Goal: Task Accomplishment & Management: Manage account settings

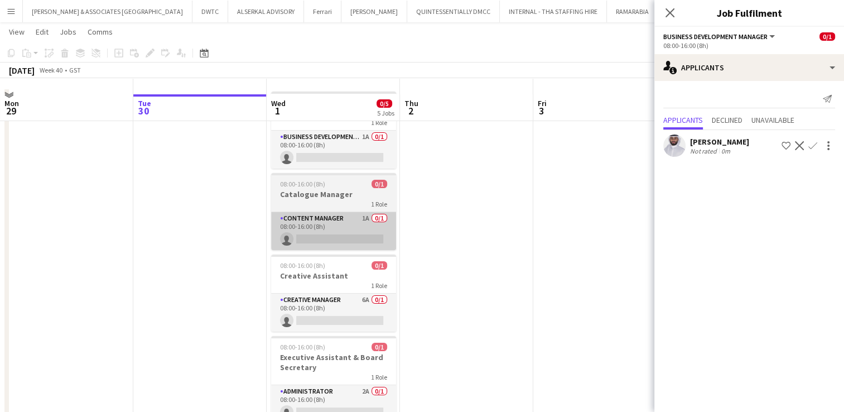
scroll to position [56, 0]
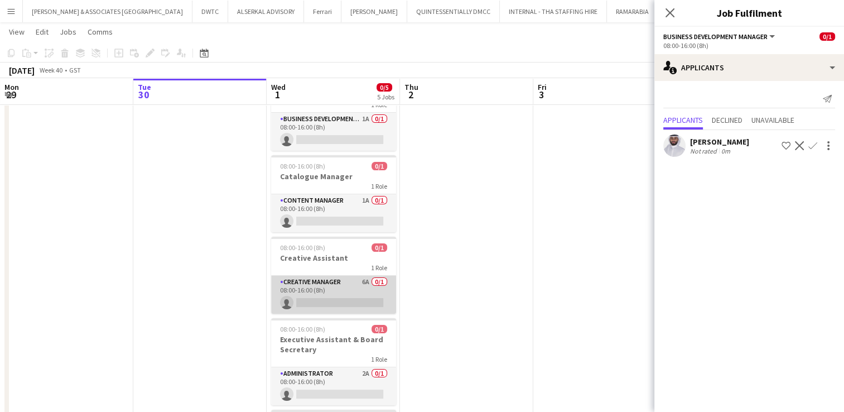
click at [341, 279] on app-card-role "Creative Manager 6A 0/1 08:00-16:00 (8h) single-neutral-actions" at bounding box center [333, 295] width 125 height 38
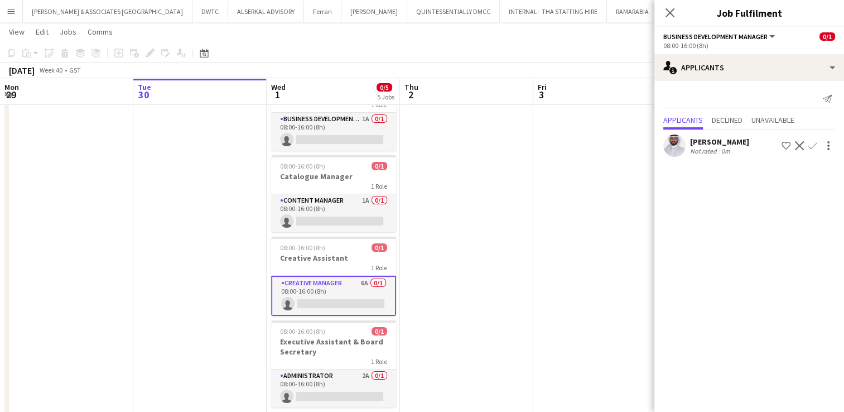
click at [314, 286] on app-card-role "Creative Manager 6A 0/1 08:00-16:00 (8h) single-neutral-actions" at bounding box center [333, 296] width 125 height 40
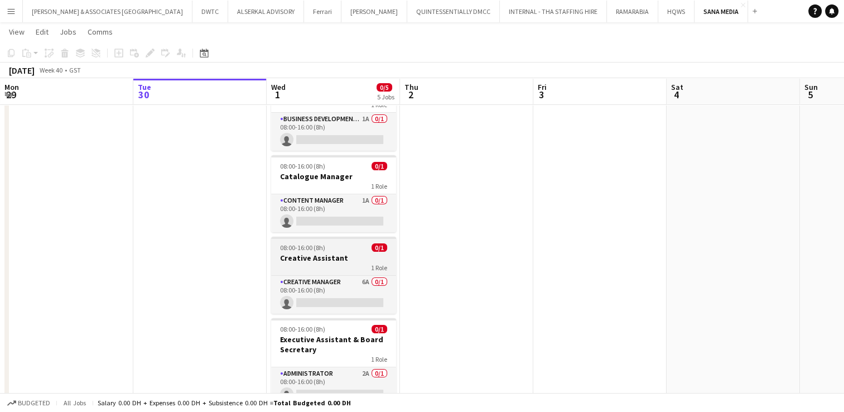
click at [316, 238] on div at bounding box center [333, 238] width 125 height 2
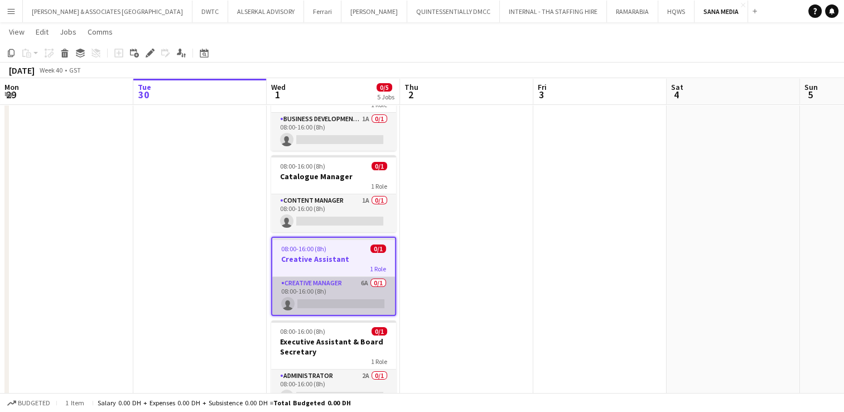
click at [328, 283] on app-card-role "Creative Manager 6A 0/1 08:00-16:00 (8h) single-neutral-actions" at bounding box center [333, 296] width 123 height 38
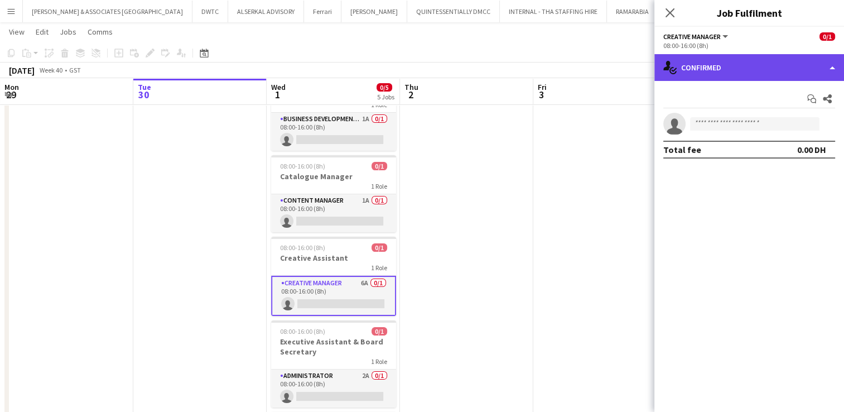
click at [791, 66] on div "single-neutral-actions-check-2 Confirmed" at bounding box center [749, 67] width 190 height 27
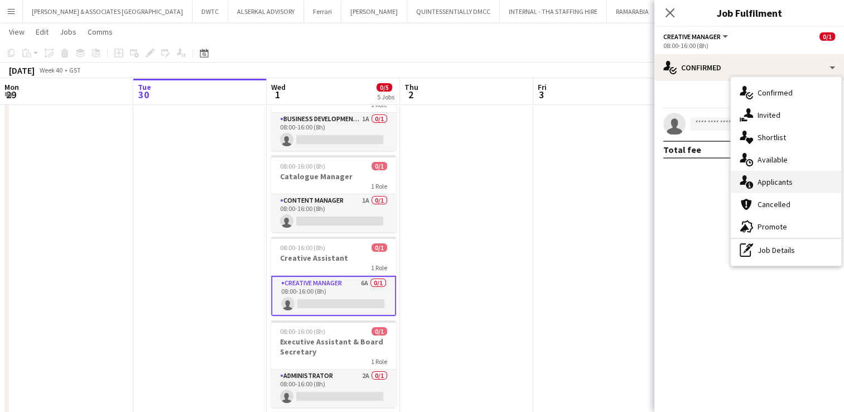
click at [796, 181] on div "single-neutral-actions-information Applicants" at bounding box center [786, 182] width 110 height 22
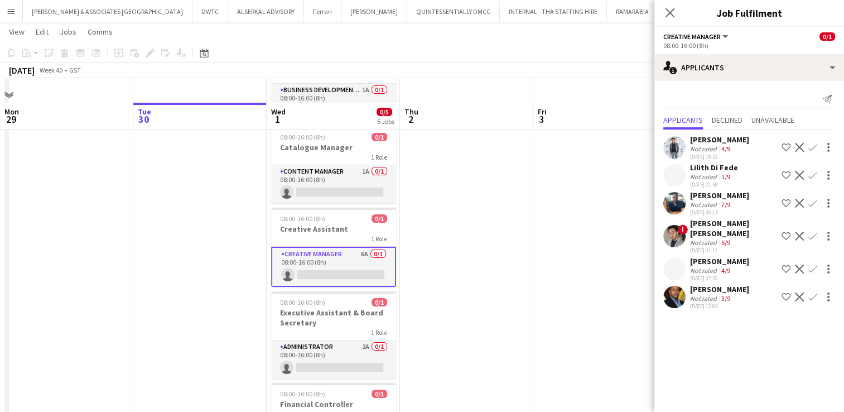
scroll to position [112, 0]
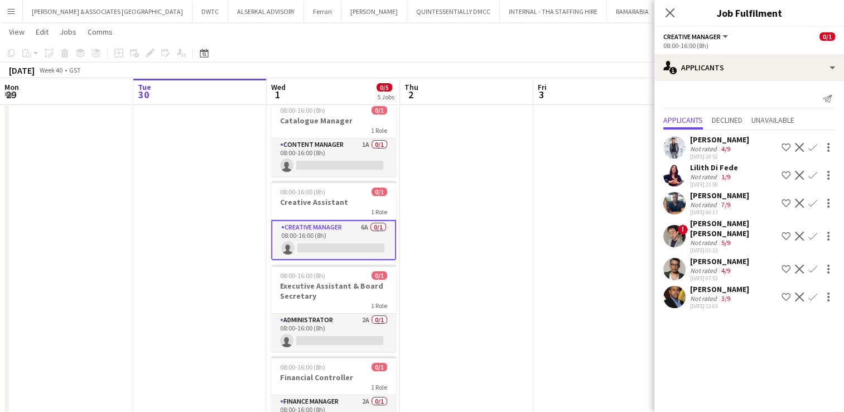
click at [714, 284] on div "[PERSON_NAME]" at bounding box center [719, 289] width 59 height 10
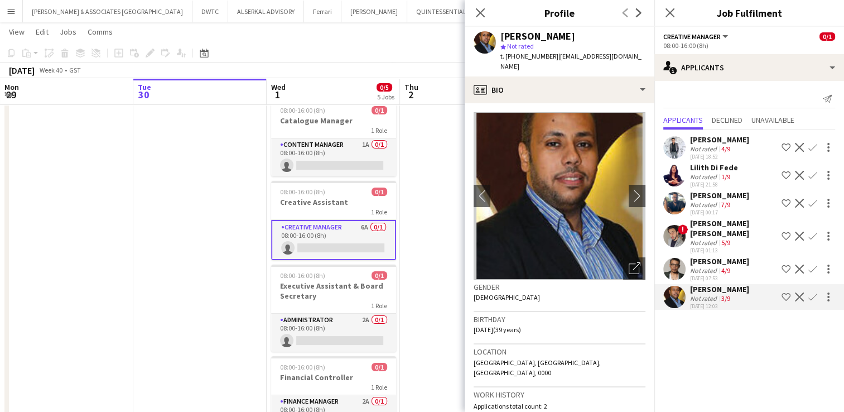
click at [706, 266] on div "Not rated" at bounding box center [704, 270] width 29 height 8
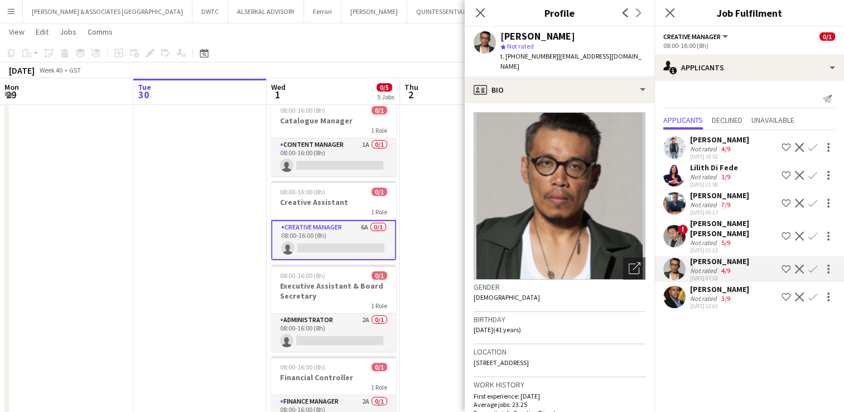
click at [706, 238] on div "Not rated" at bounding box center [704, 242] width 29 height 8
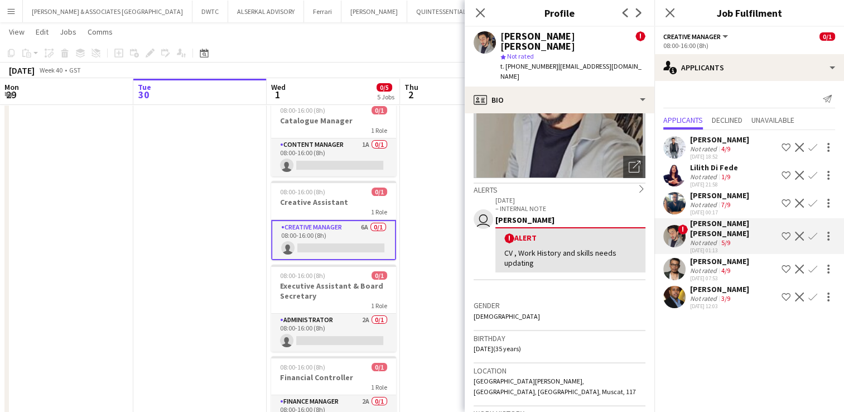
scroll to position [167, 0]
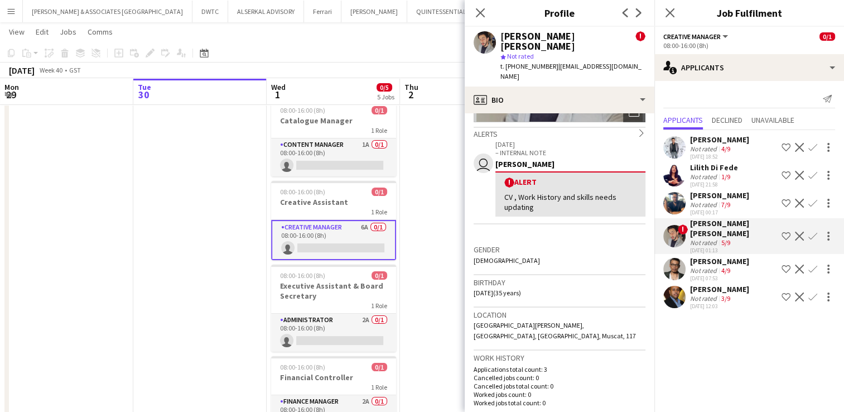
click at [719, 202] on div "7/9" at bounding box center [725, 204] width 13 height 8
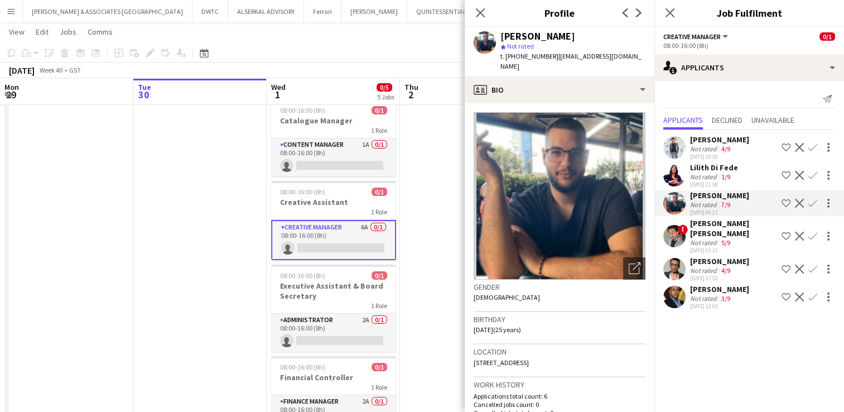
click at [709, 172] on div "Not rated" at bounding box center [704, 176] width 29 height 8
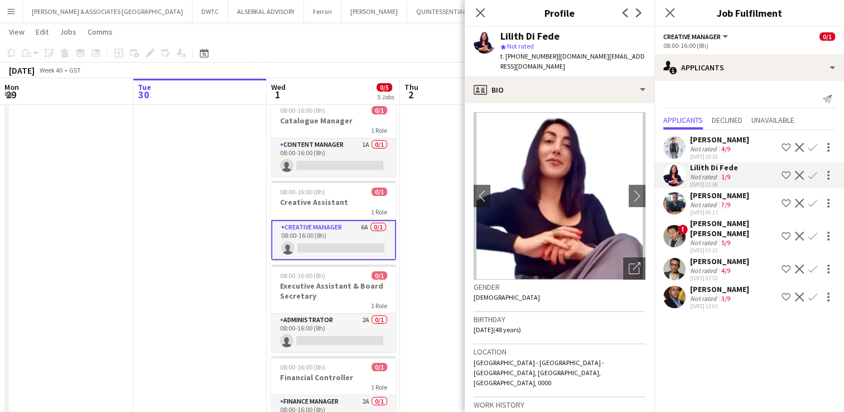
click at [714, 133] on div "[PERSON_NAME] Not rated 4/9 [DATE] 18:52 Shortlist crew Decline Confirm Lilith …" at bounding box center [749, 221] width 190 height 182
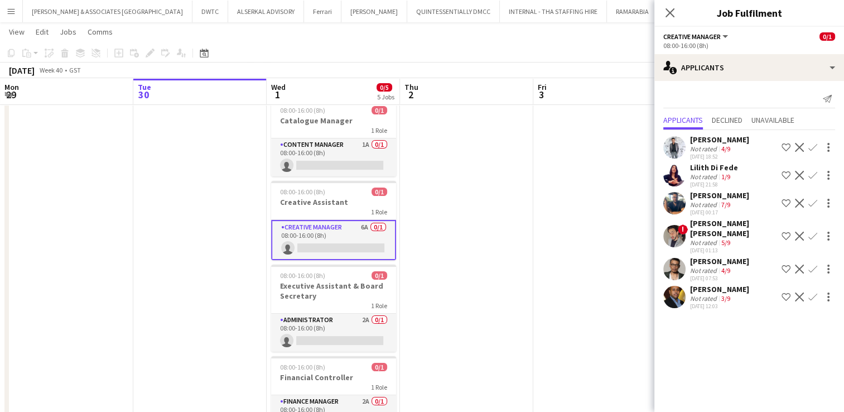
click at [714, 137] on div "[PERSON_NAME]" at bounding box center [719, 139] width 59 height 10
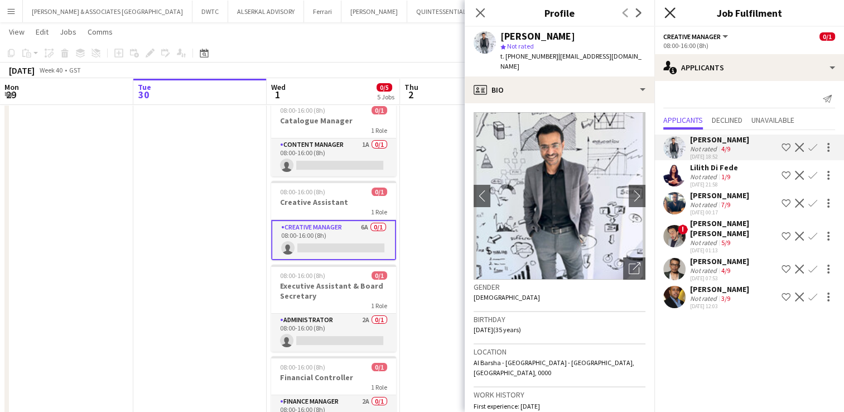
click at [669, 14] on icon at bounding box center [669, 12] width 11 height 11
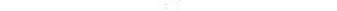
scroll to position [0, 0]
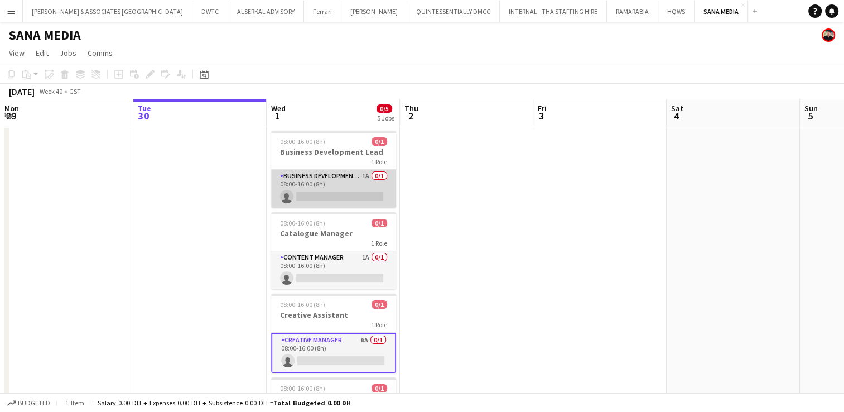
click at [350, 186] on app-card-role "Business Development Manager 1A 0/1 08:00-16:00 (8h) single-neutral-actions" at bounding box center [333, 189] width 125 height 38
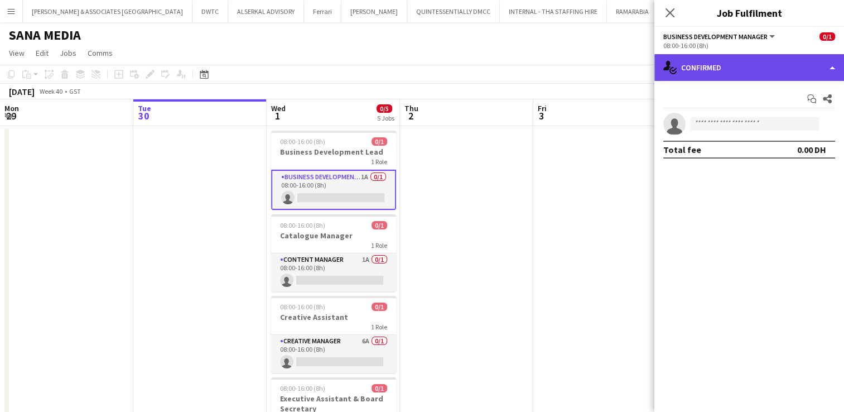
click at [725, 69] on div "single-neutral-actions-check-2 Confirmed" at bounding box center [749, 67] width 190 height 27
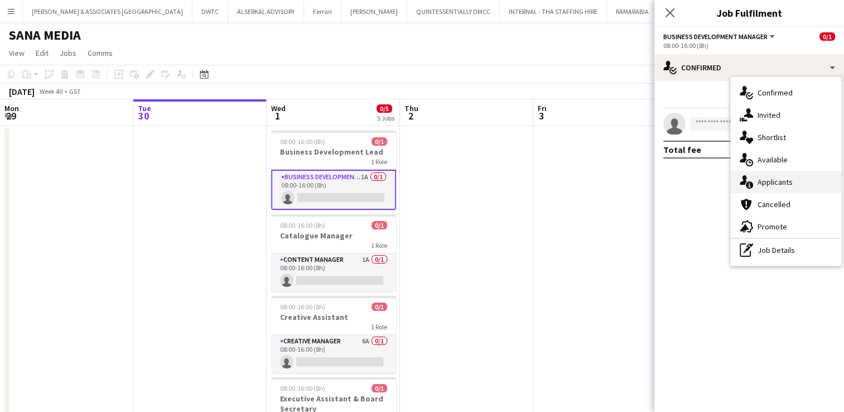
click at [799, 191] on div "single-neutral-actions-information Applicants" at bounding box center [786, 182] width 110 height 22
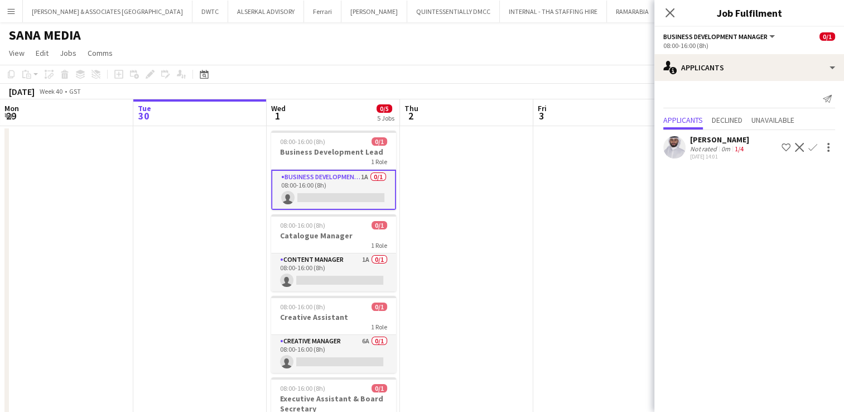
click at [317, 56] on app-page-menu "View Day view expanded Day view collapsed Month view Date picker Jump to [DATE]…" at bounding box center [422, 54] width 844 height 21
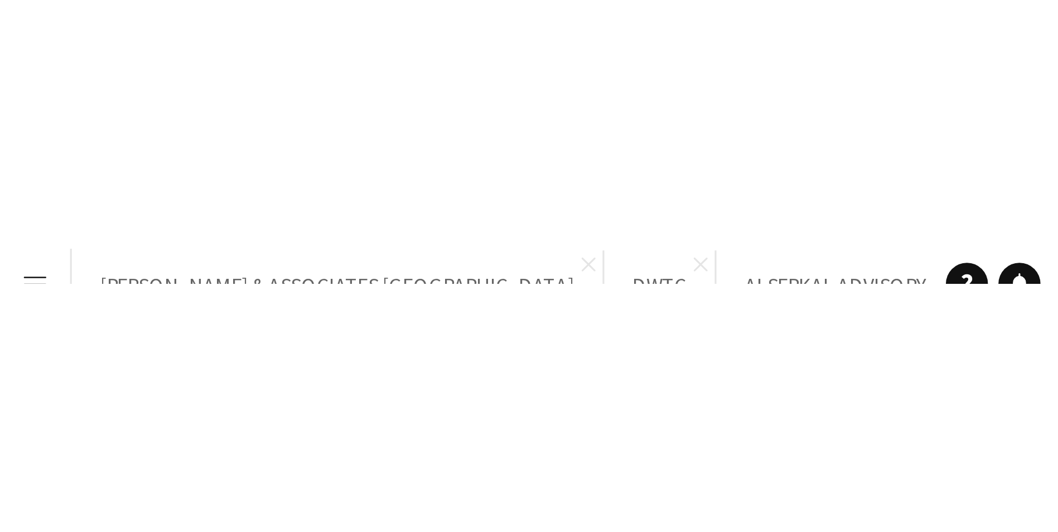
scroll to position [0, 267]
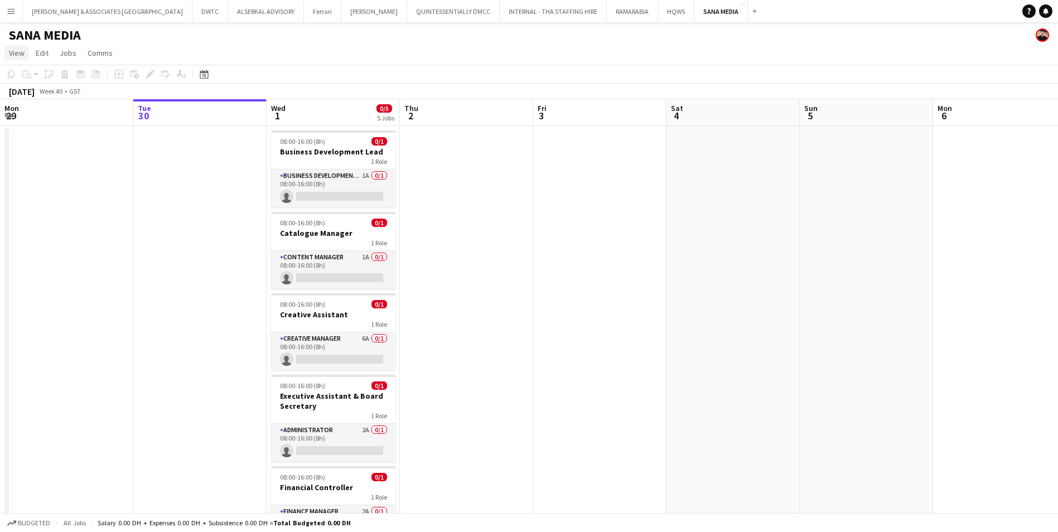
click at [21, 53] on span "View" at bounding box center [17, 53] width 16 height 10
click at [30, 121] on span "Month view" at bounding box center [33, 124] width 38 height 10
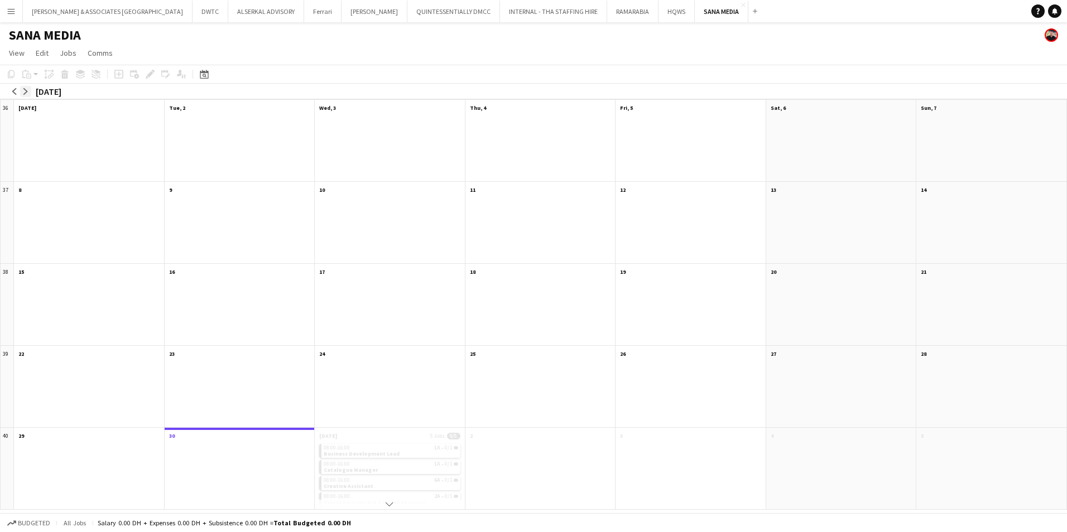
click at [23, 90] on app-icon "arrow-right" at bounding box center [25, 91] width 7 height 7
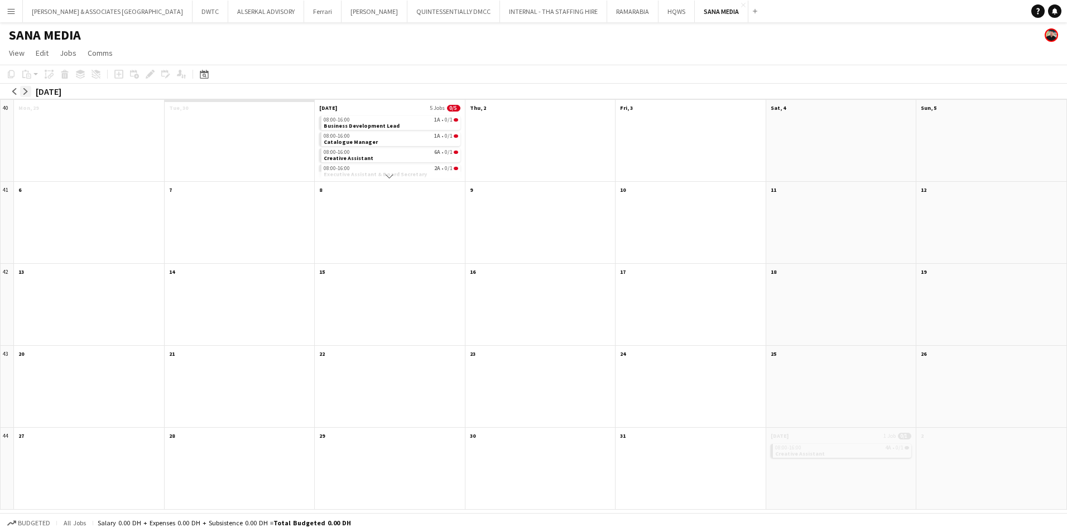
click at [22, 91] on app-icon "arrow-right" at bounding box center [25, 91] width 7 height 7
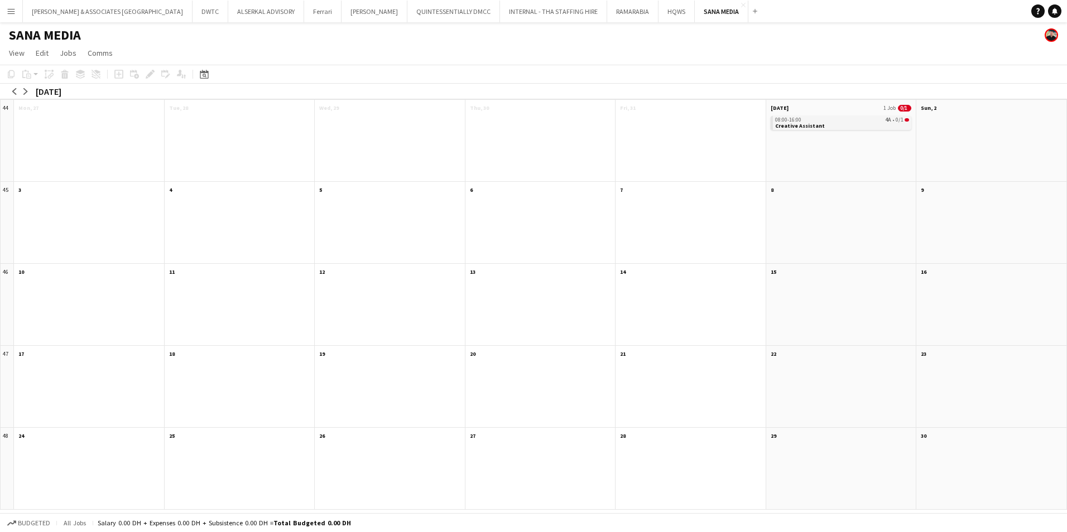
click at [844, 118] on div "08:00-16:00 4A • 0/1" at bounding box center [842, 120] width 134 height 6
click at [841, 122] on div "08:00-16:00 4A • 0/1" at bounding box center [841, 121] width 133 height 6
click at [839, 104] on app-month-view-date-header "[DATE] 1 Job 0/1" at bounding box center [841, 107] width 150 height 14
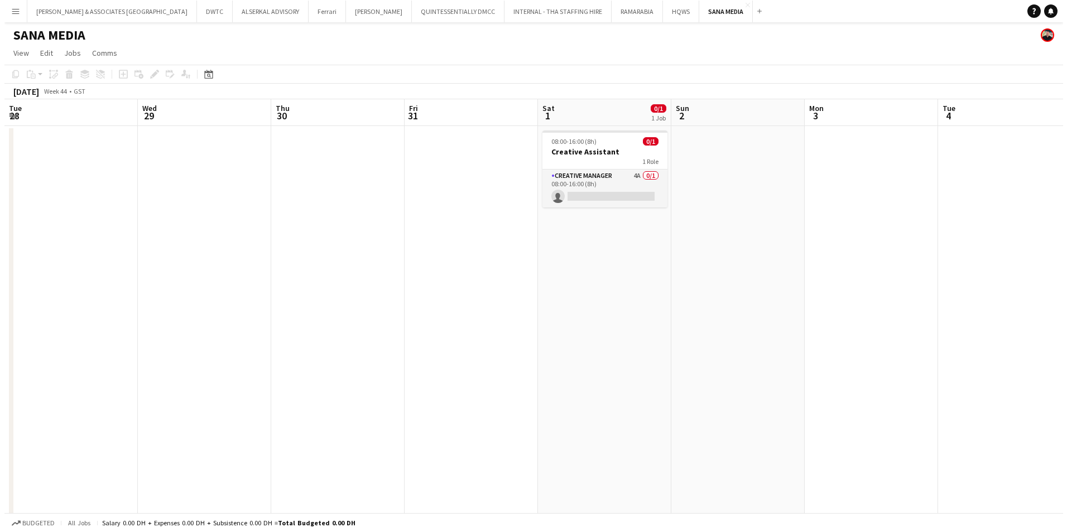
scroll to position [0, 384]
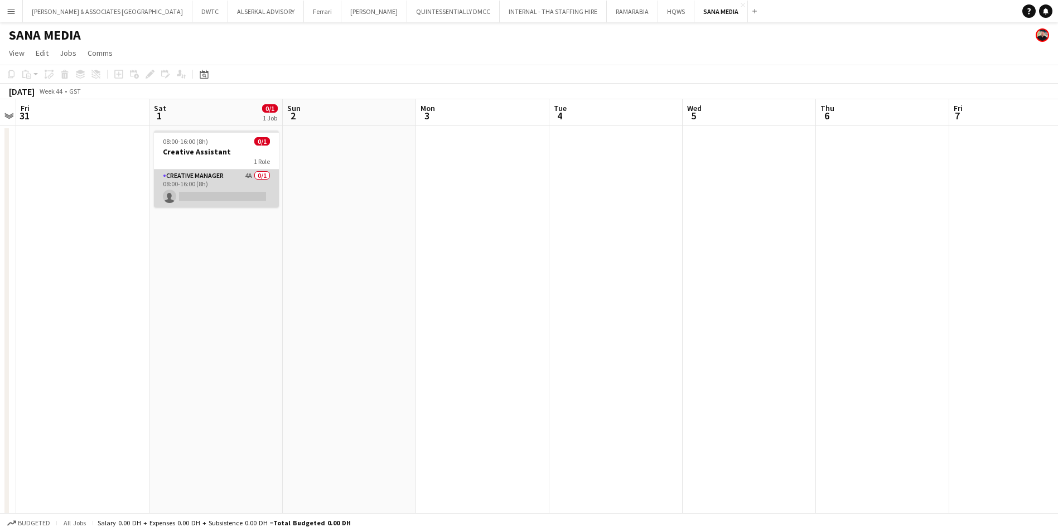
click at [203, 177] on app-card-role "Creative Manager 4A 0/1 08:00-16:00 (8h) single-neutral-actions" at bounding box center [216, 189] width 125 height 38
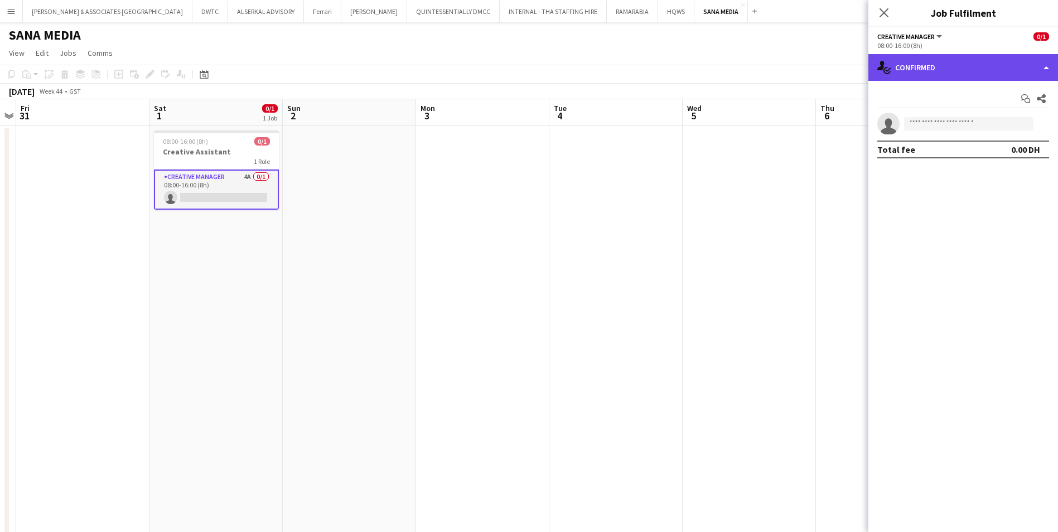
click at [844, 73] on div "single-neutral-actions-check-2 Confirmed" at bounding box center [964, 67] width 190 height 27
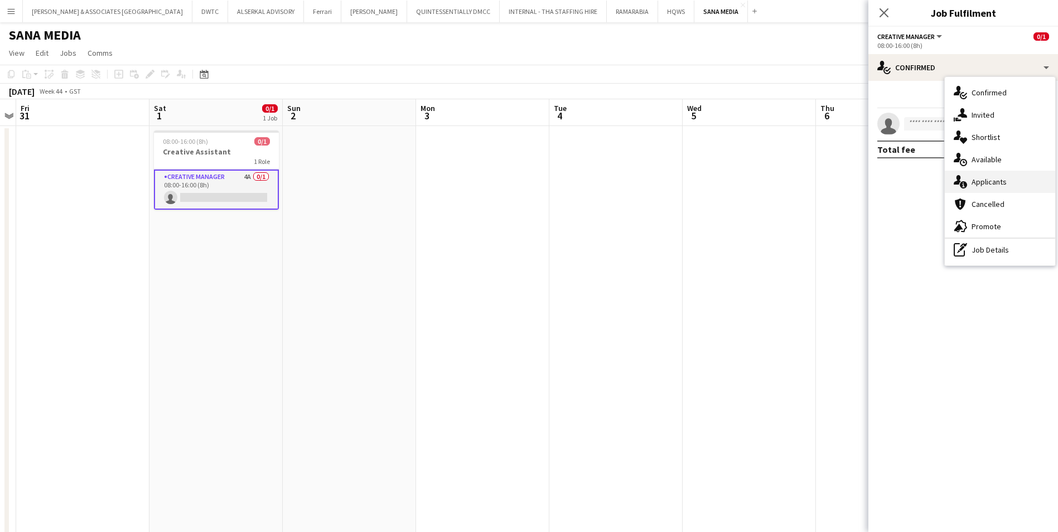
click at [844, 183] on div "single-neutral-actions-information Applicants" at bounding box center [1000, 182] width 110 height 22
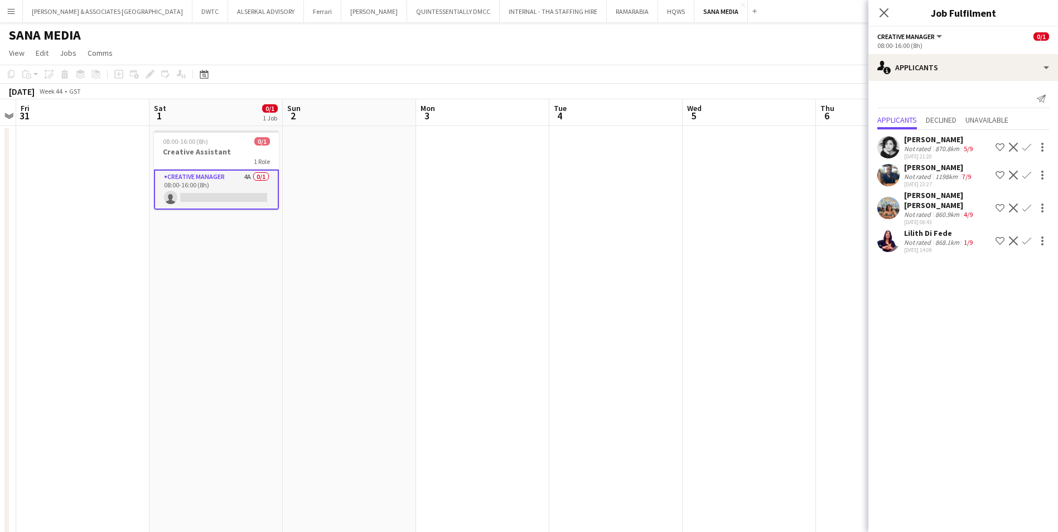
click at [844, 143] on div "[PERSON_NAME]" at bounding box center [939, 139] width 71 height 10
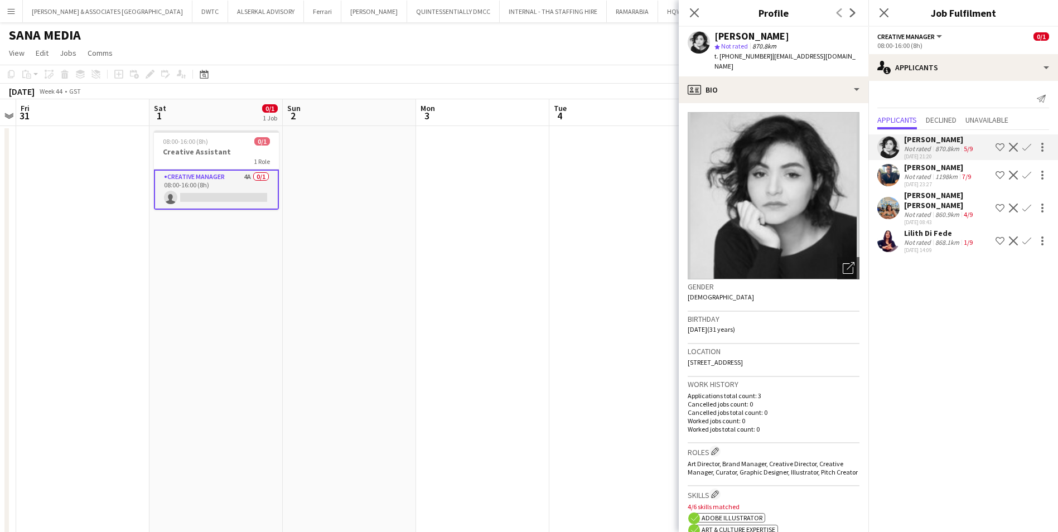
click at [844, 172] on div "[PERSON_NAME]" at bounding box center [938, 167] width 69 height 10
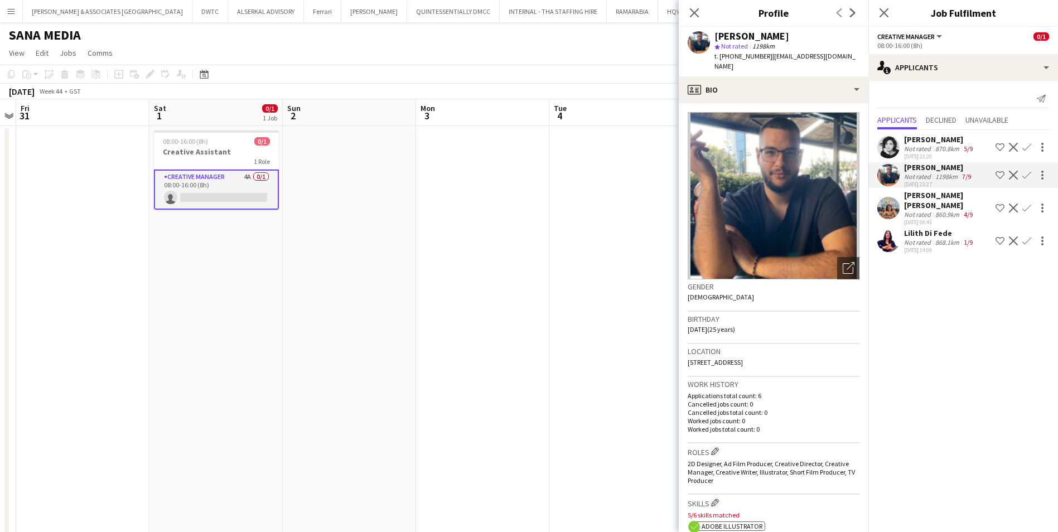
click at [844, 210] on div "Not rated" at bounding box center [918, 214] width 29 height 8
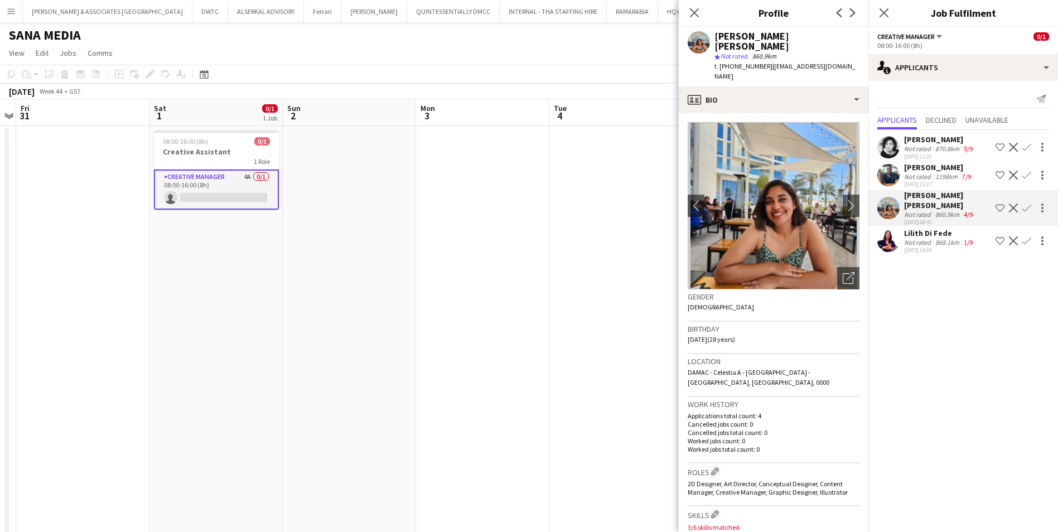
click at [844, 238] on div "Not rated" at bounding box center [918, 242] width 29 height 8
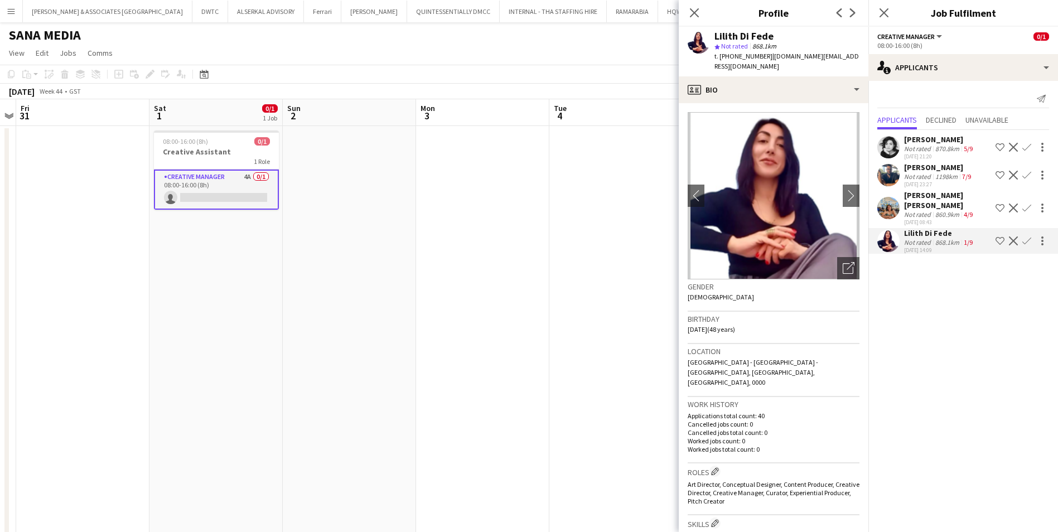
click at [3, 18] on button "Menu" at bounding box center [11, 11] width 22 height 22
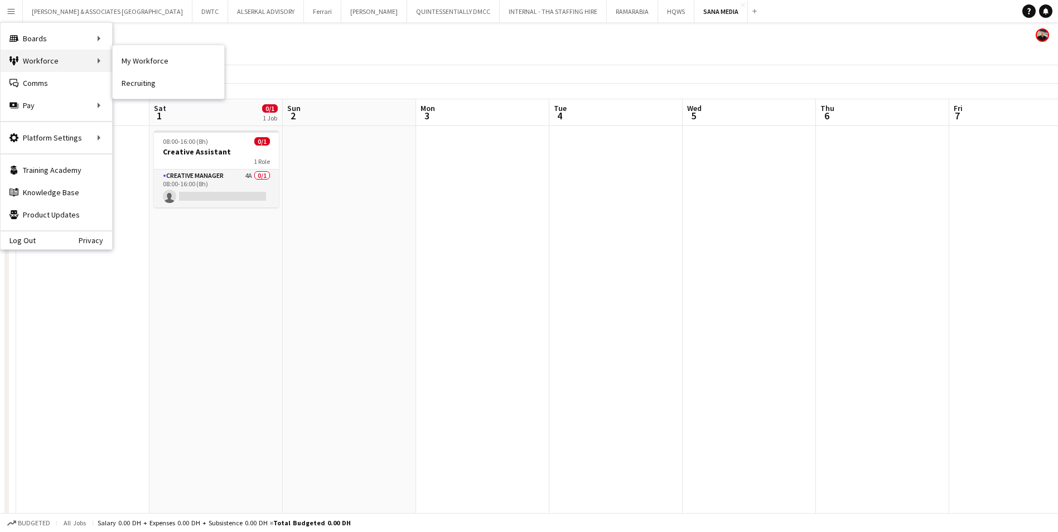
click at [39, 56] on div "Workforce Workforce" at bounding box center [57, 61] width 112 height 22
click at [136, 64] on link "My Workforce" at bounding box center [169, 61] width 112 height 22
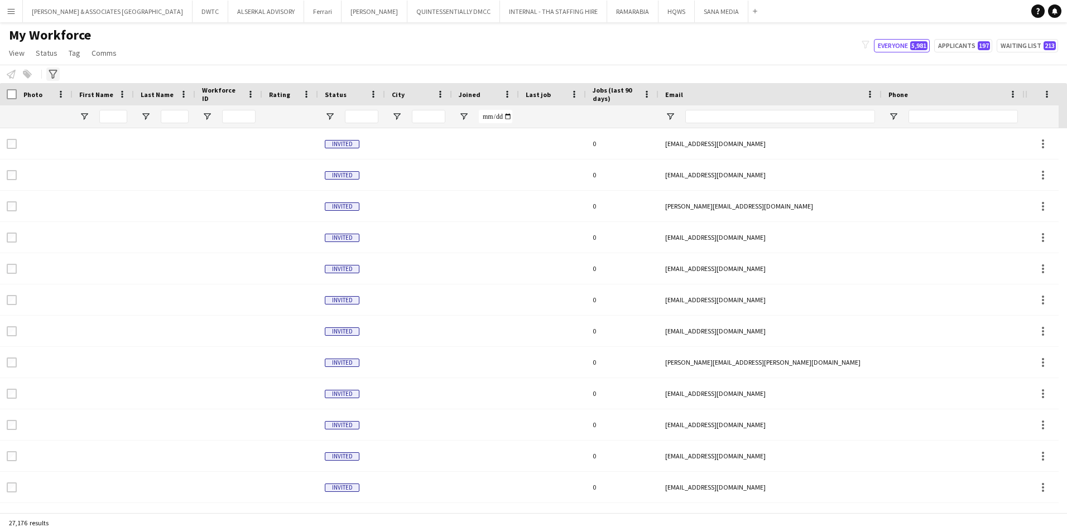
click at [55, 75] on icon "Advanced filters" at bounding box center [53, 74] width 9 height 9
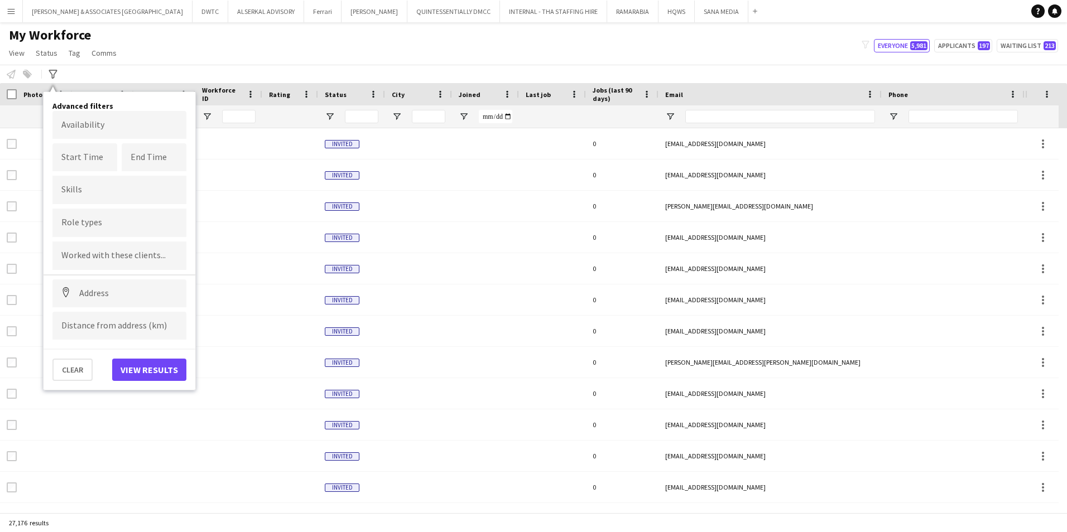
click at [113, 201] on div at bounding box center [119, 190] width 134 height 28
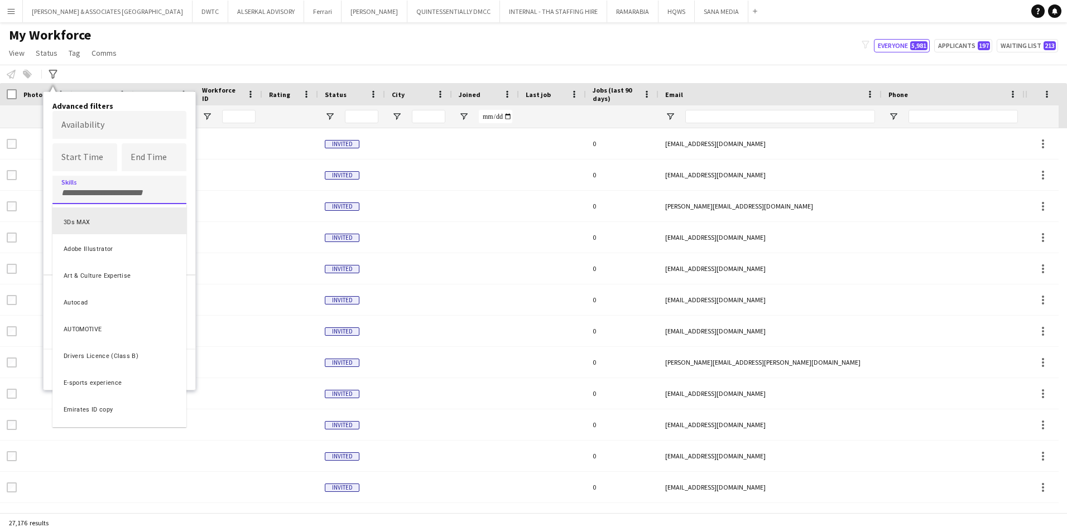
click at [100, 190] on div at bounding box center [533, 266] width 1067 height 532
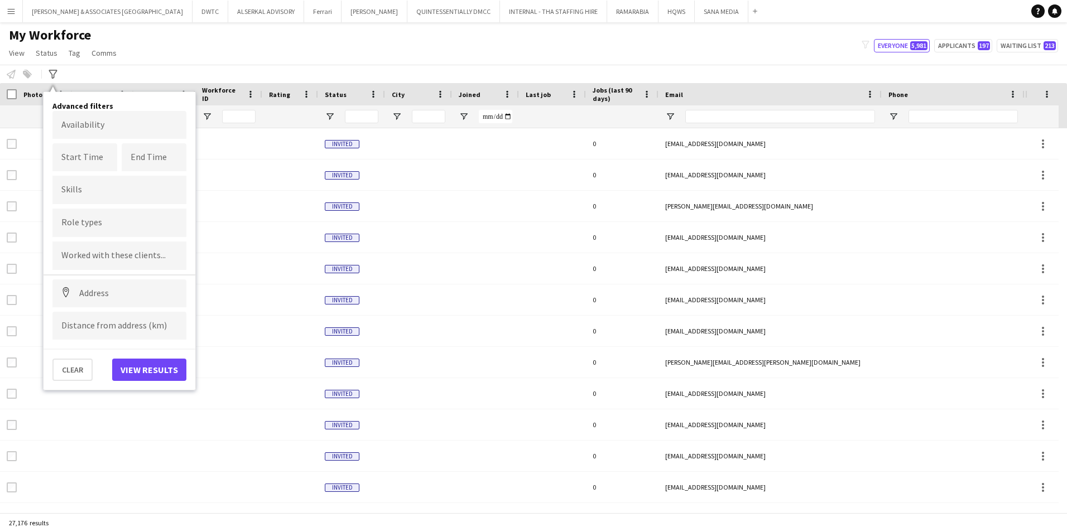
click at [109, 227] on input "Type to search role types..." at bounding box center [119, 223] width 116 height 10
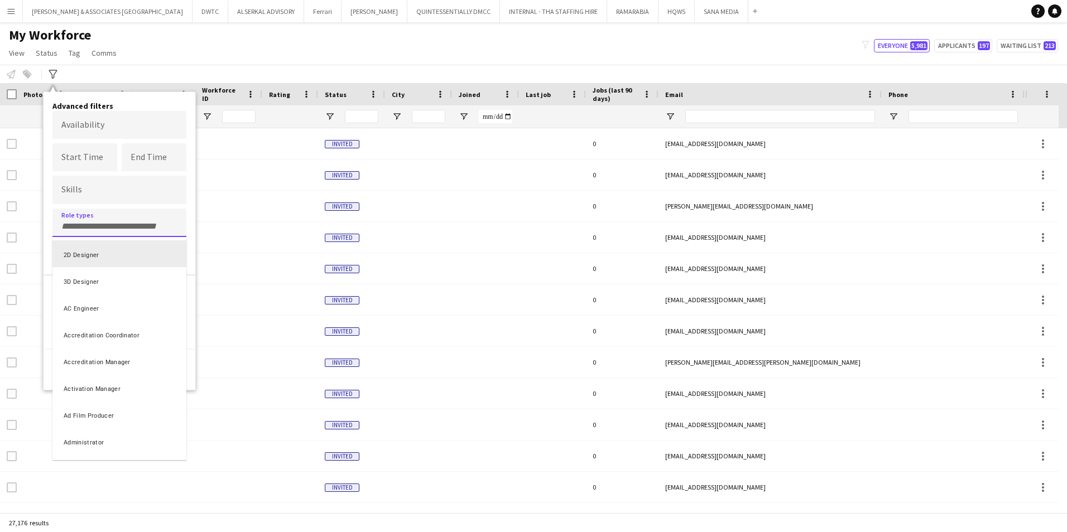
click at [109, 254] on div "2D Designer" at bounding box center [119, 253] width 134 height 27
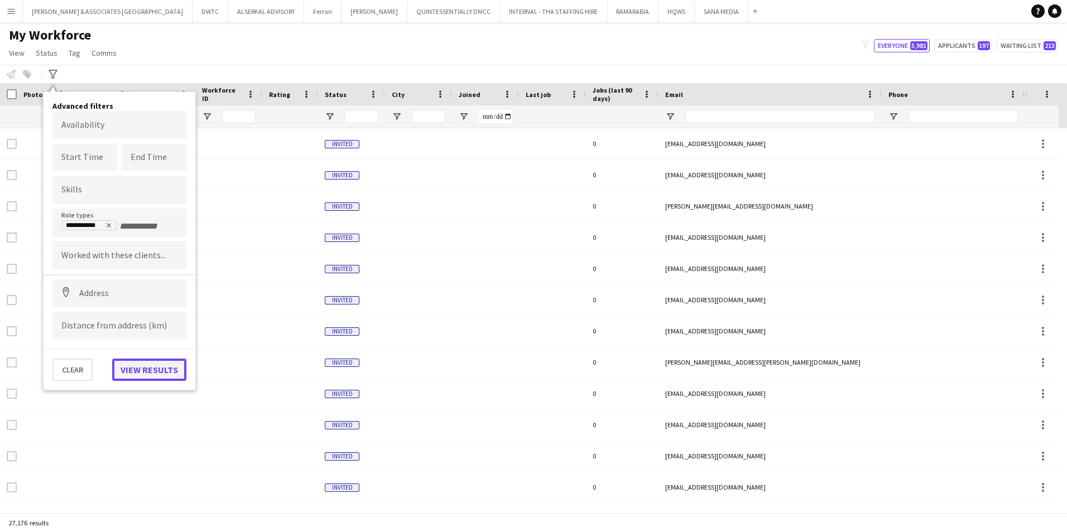
click at [155, 369] on button "View results" at bounding box center [149, 370] width 74 height 22
type input "**********"
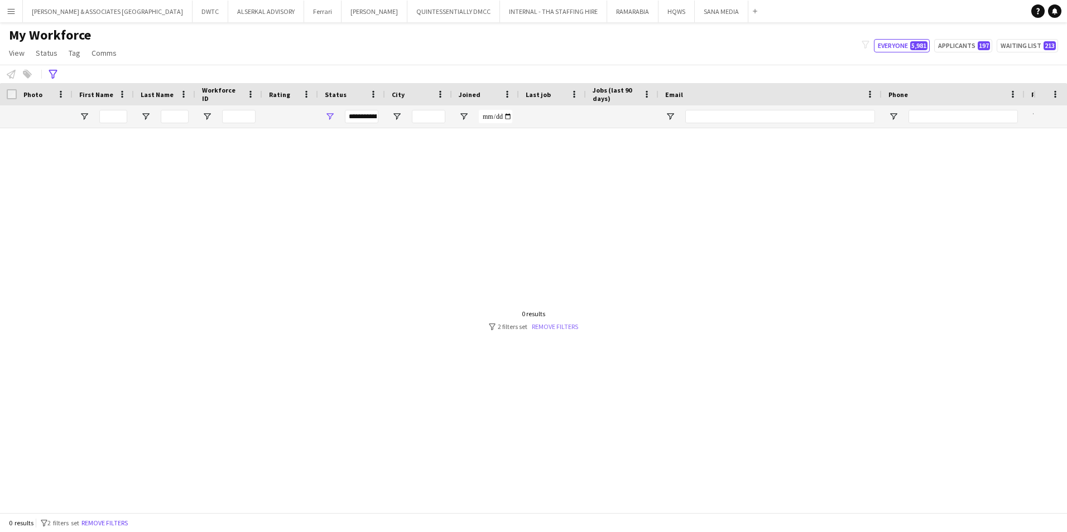
click at [554, 326] on link "Remove filters" at bounding box center [555, 326] width 46 height 8
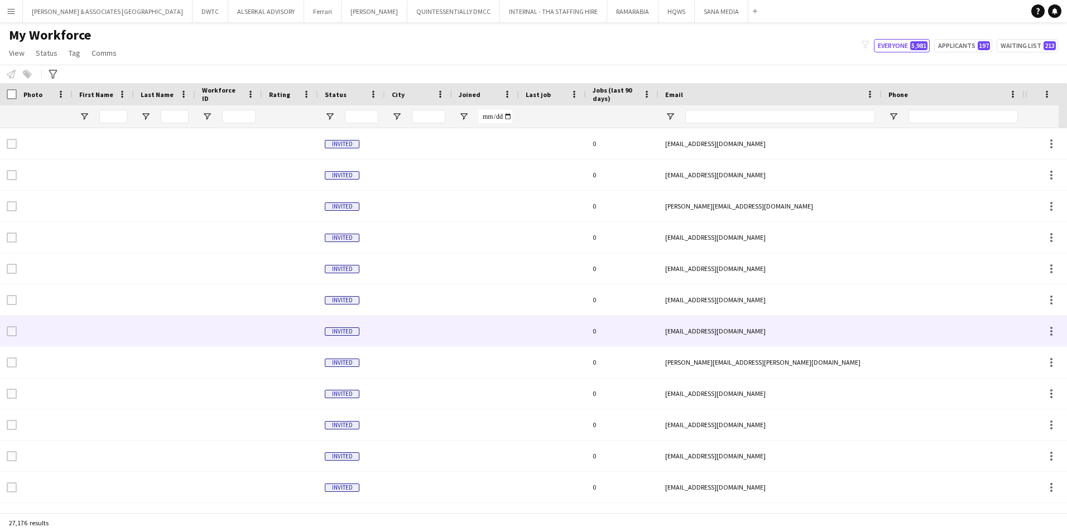
click at [51, 67] on div "Notify workforce Add to tag Select at least one crew to tag him or her. Advance…" at bounding box center [533, 74] width 1067 height 18
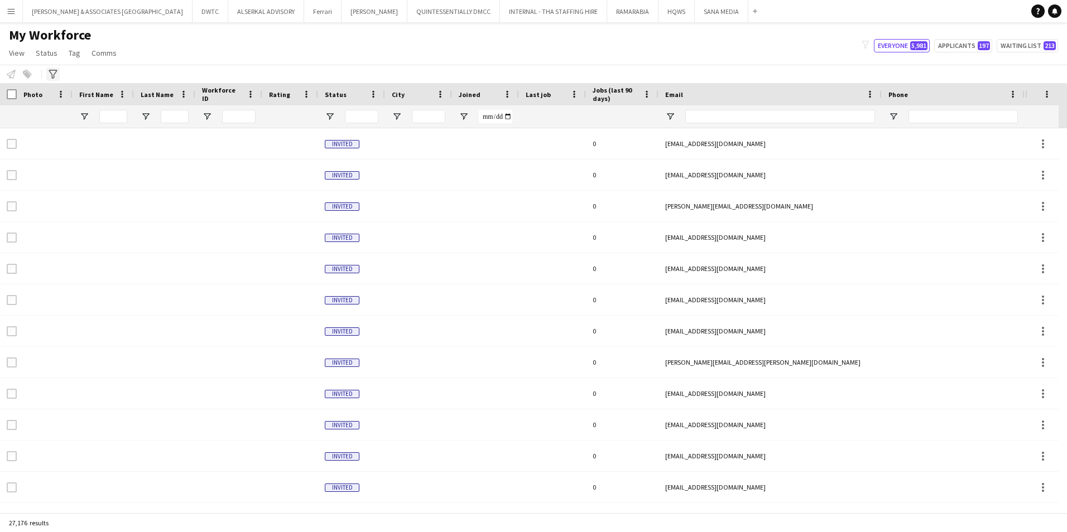
click at [54, 73] on icon "Advanced filters" at bounding box center [53, 74] width 9 height 9
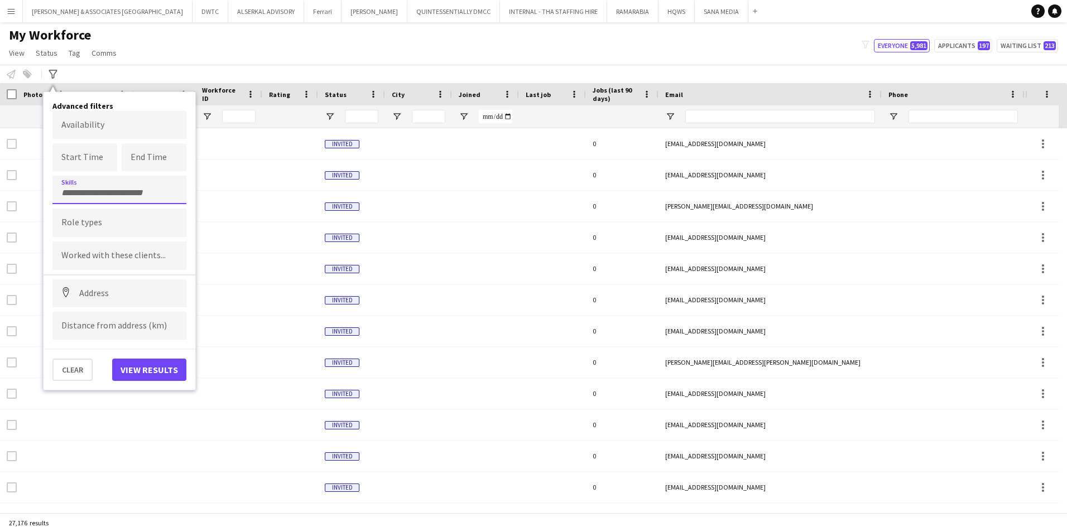
click at [122, 191] on input "Type to search skills..." at bounding box center [119, 193] width 116 height 10
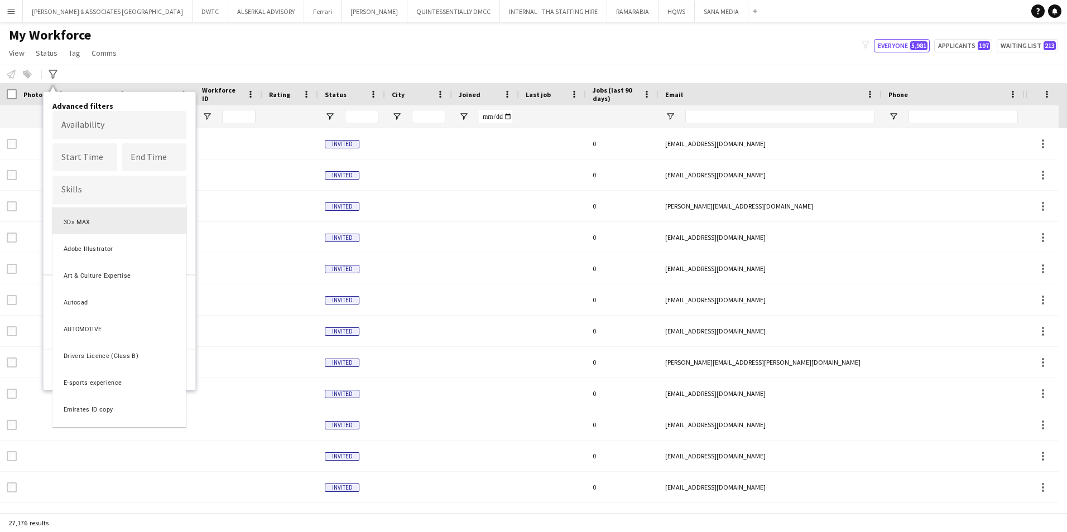
click at [162, 186] on div at bounding box center [533, 266] width 1067 height 532
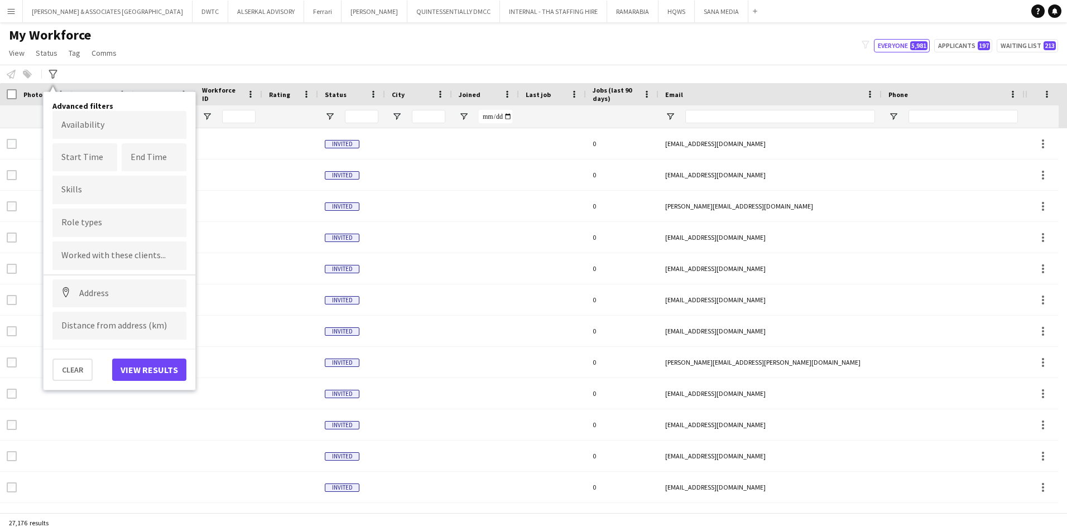
click at [110, 230] on div at bounding box center [119, 223] width 134 height 28
click at [110, 230] on input "Type to search role types..." at bounding box center [119, 226] width 116 height 10
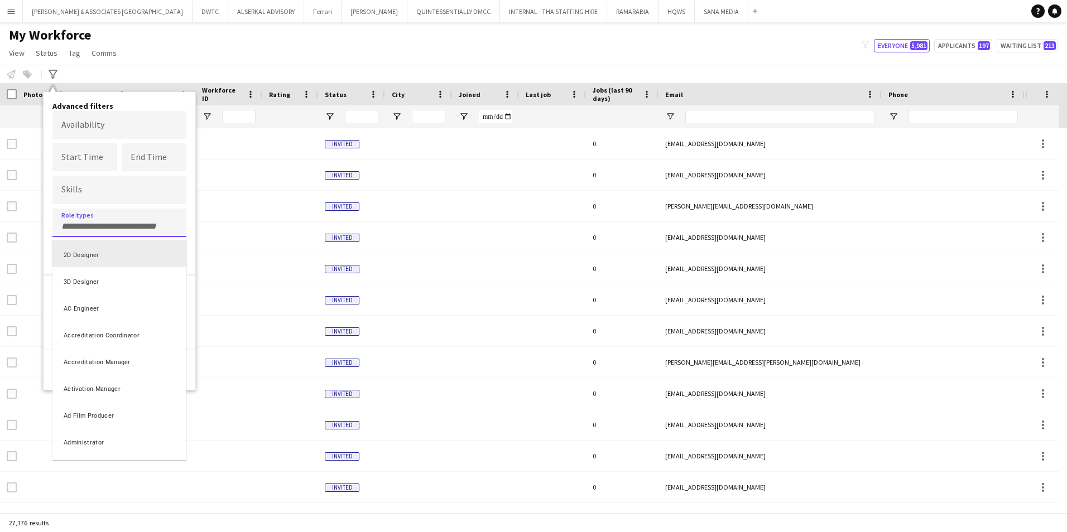
click at [97, 259] on div "2D Designer" at bounding box center [119, 253] width 134 height 27
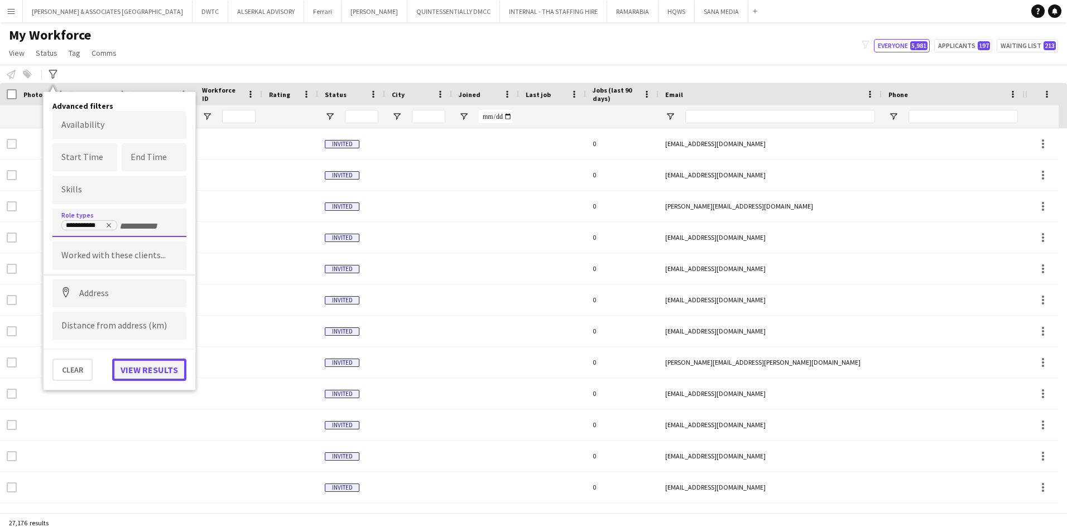
click at [153, 369] on button "View results" at bounding box center [149, 370] width 74 height 22
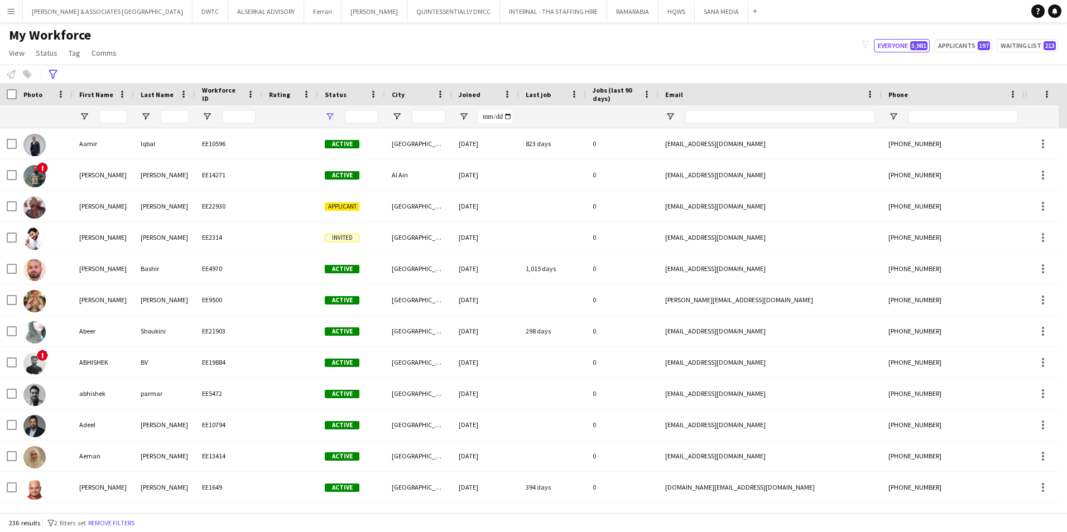
type input "**********"
click at [426, 118] on input "City Filter Input" at bounding box center [428, 116] width 33 height 13
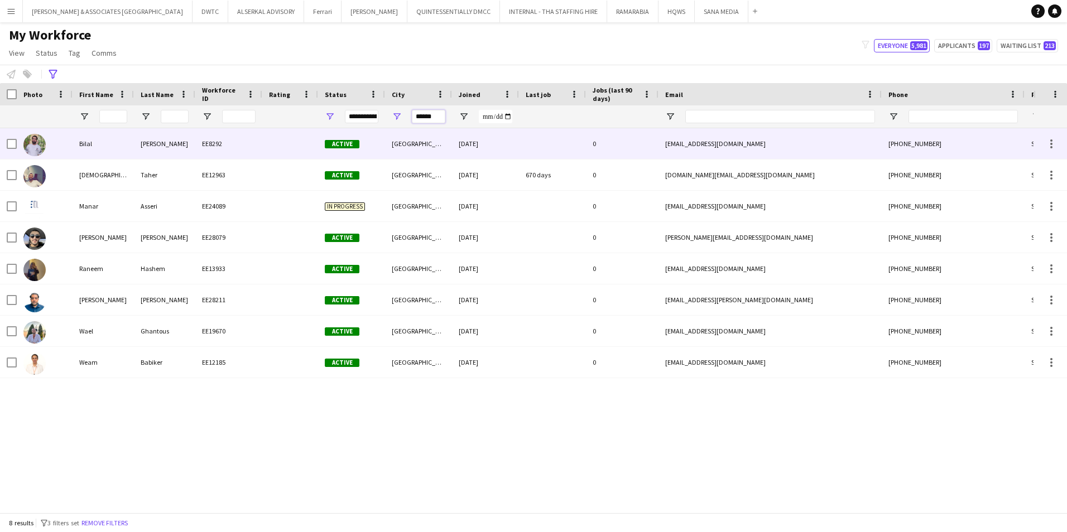
type input "******"
click at [108, 143] on div "Bilal" at bounding box center [103, 143] width 61 height 31
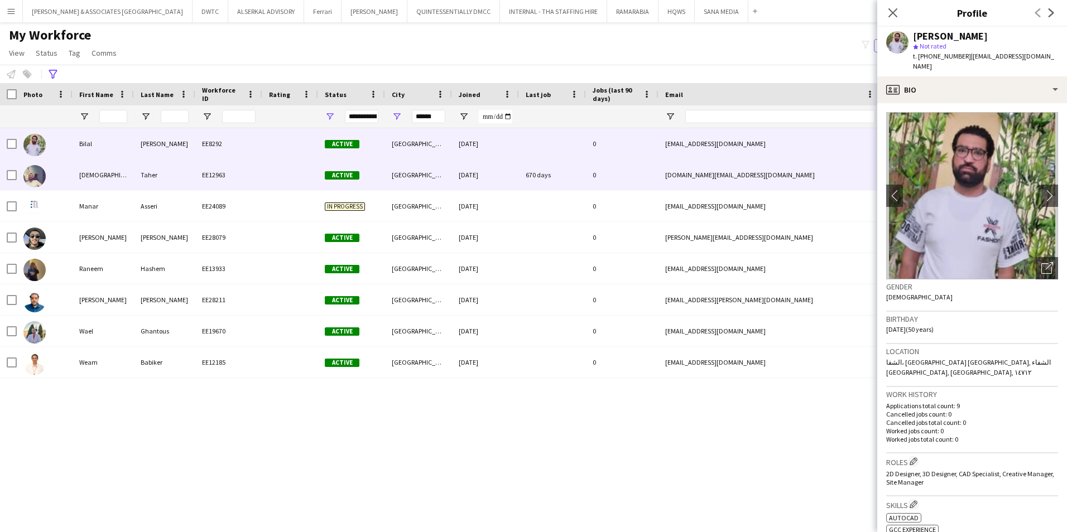
click at [108, 175] on div "[DEMOGRAPHIC_DATA]" at bounding box center [103, 175] width 61 height 31
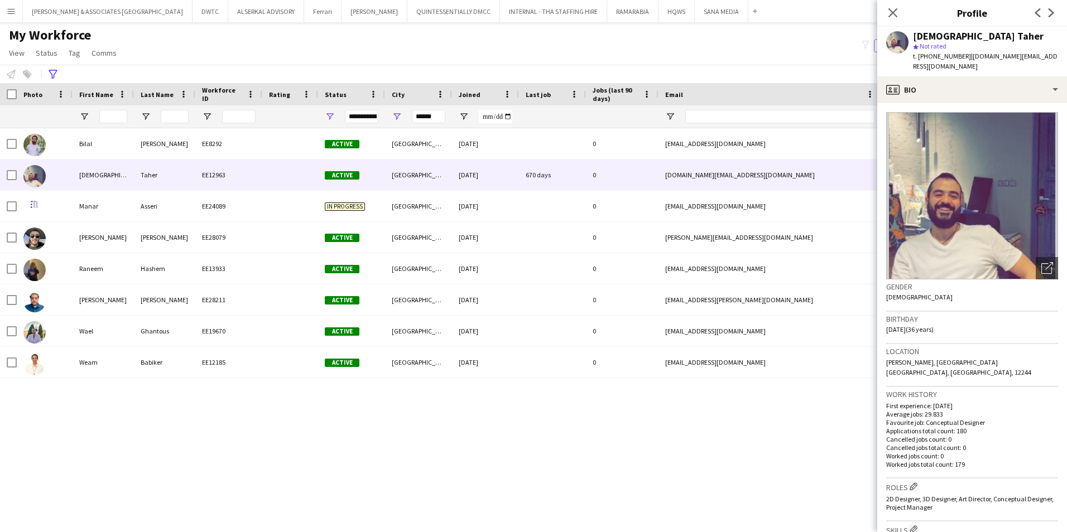
click at [656, 56] on div "My Workforce View Views Default view [PERSON_NAME] New view Update view Delete …" at bounding box center [533, 46] width 1067 height 38
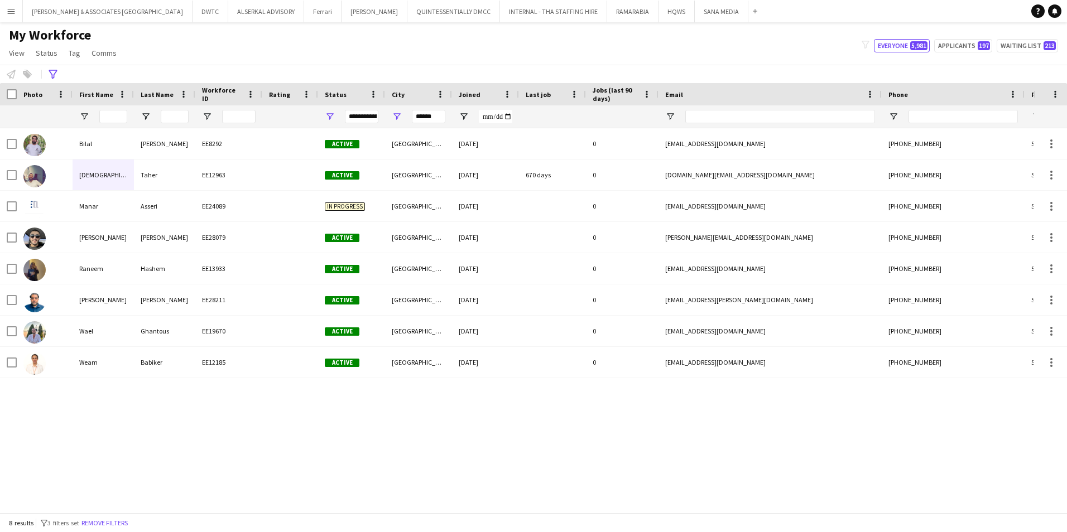
click at [608, 44] on div "My Workforce View Views Default view [PERSON_NAME] New view Update view Delete …" at bounding box center [533, 46] width 1067 height 38
click at [344, 47] on div "My Workforce View Views Default view [PERSON_NAME] New view Update view Delete …" at bounding box center [533, 46] width 1067 height 38
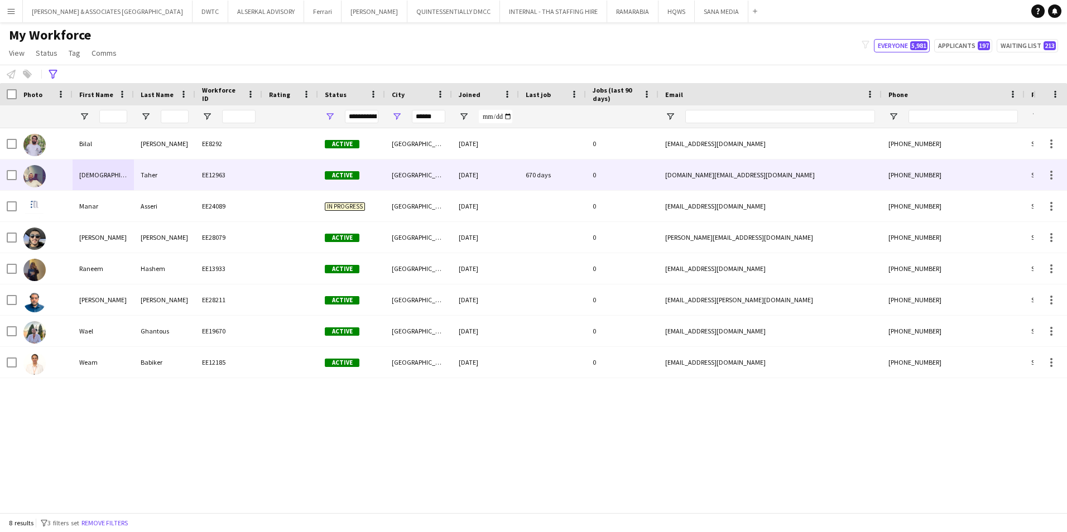
click at [234, 177] on div "EE12963" at bounding box center [228, 175] width 67 height 31
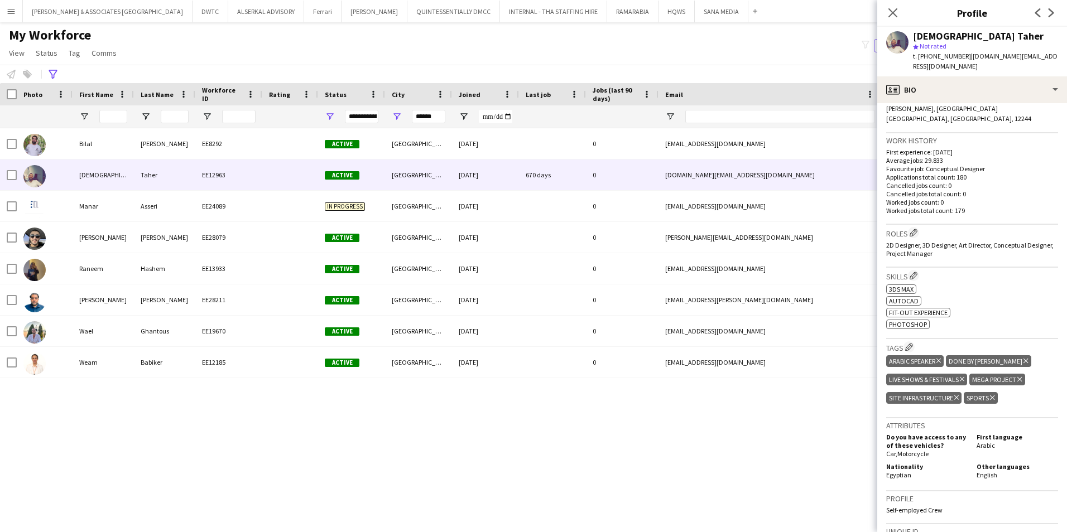
scroll to position [279, 0]
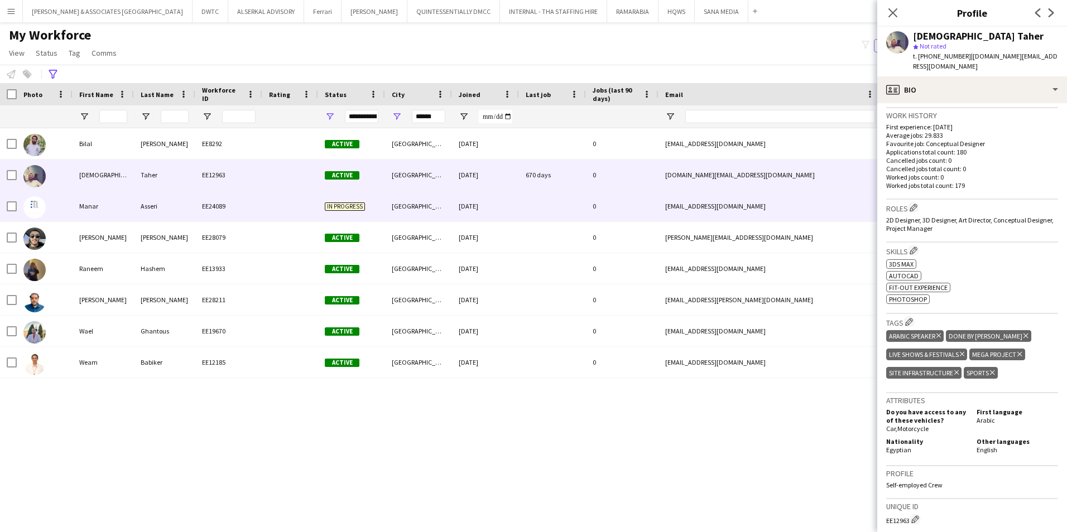
click at [273, 208] on div at bounding box center [290, 206] width 56 height 31
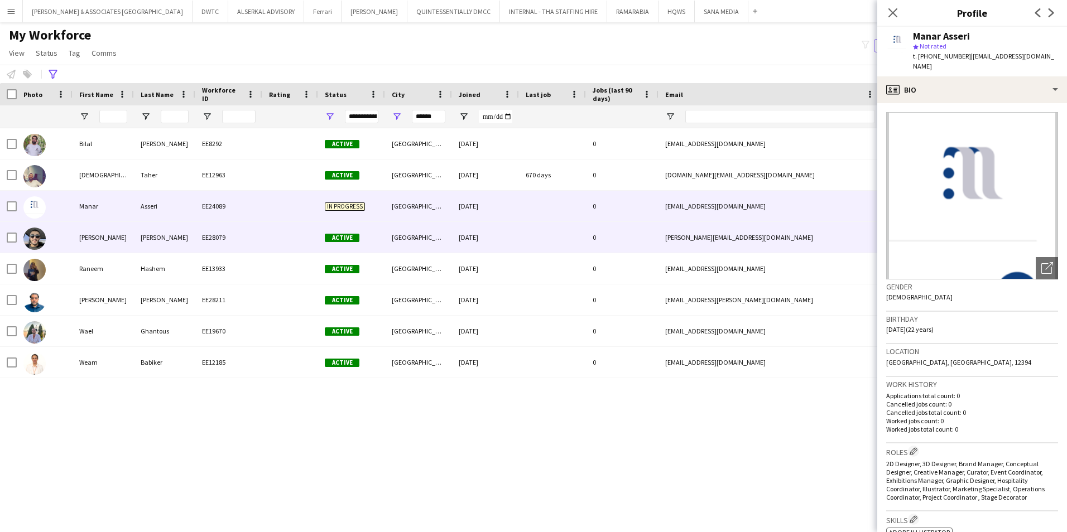
click at [141, 242] on div "[PERSON_NAME]" at bounding box center [164, 237] width 61 height 31
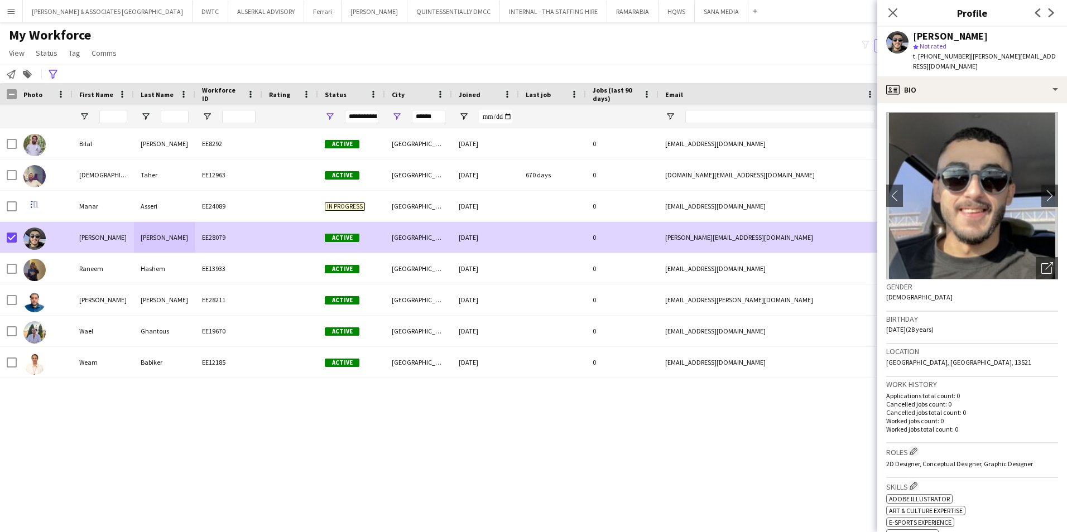
click at [591, 411] on div "[PERSON_NAME] EE8292 Active [GEOGRAPHIC_DATA] [DATE] 0 [EMAIL_ADDRESS][DOMAIN_N…" at bounding box center [516, 316] width 1033 height 376
click at [502, 407] on div "[PERSON_NAME] EE8292 Active [GEOGRAPHIC_DATA] [DATE] 0 [EMAIL_ADDRESS][DOMAIN_N…" at bounding box center [516, 316] width 1033 height 376
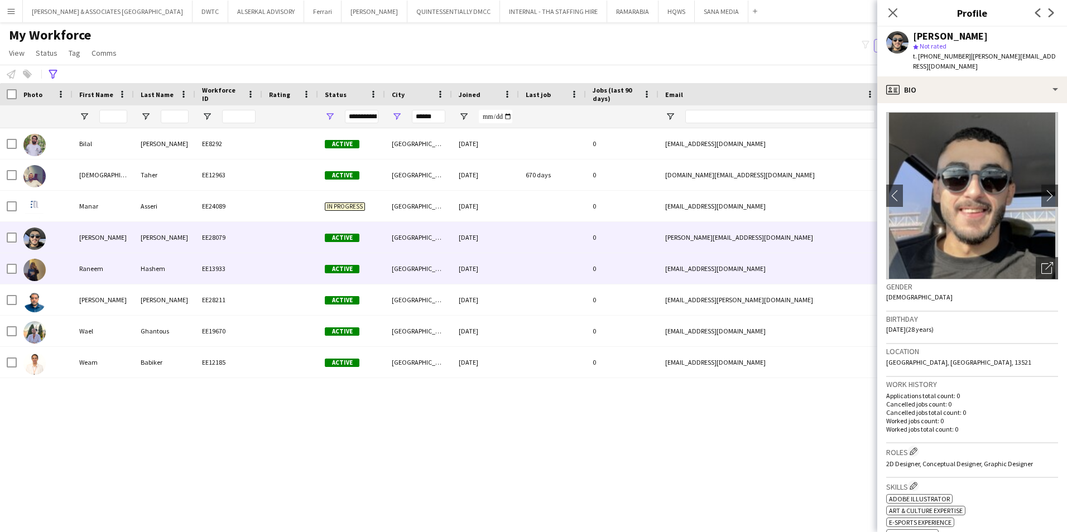
click at [104, 277] on div "Raneem" at bounding box center [103, 268] width 61 height 31
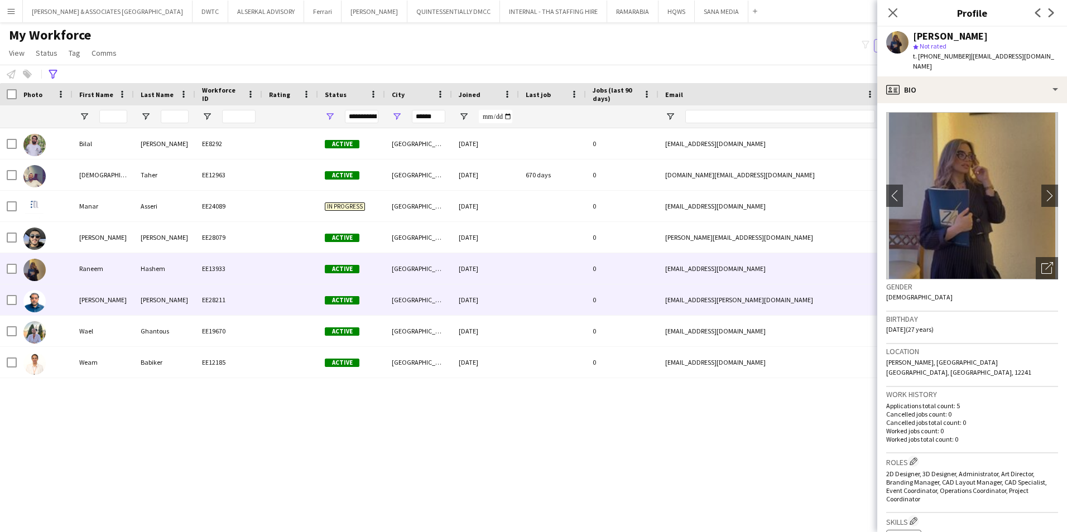
click at [155, 297] on div "[PERSON_NAME]" at bounding box center [164, 300] width 61 height 31
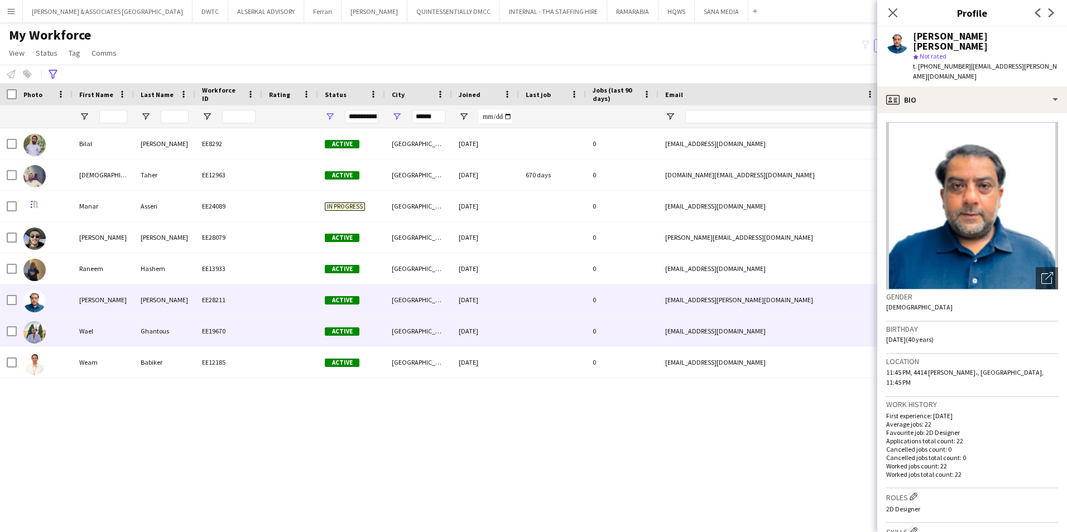
click at [136, 328] on div "Ghantous" at bounding box center [164, 331] width 61 height 31
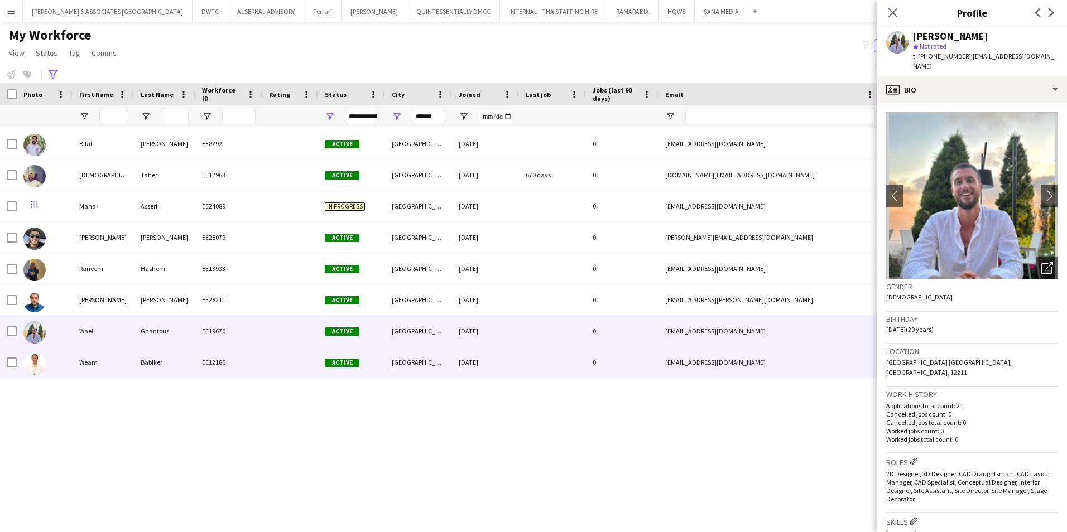
click at [144, 372] on div "Babiker" at bounding box center [164, 362] width 61 height 31
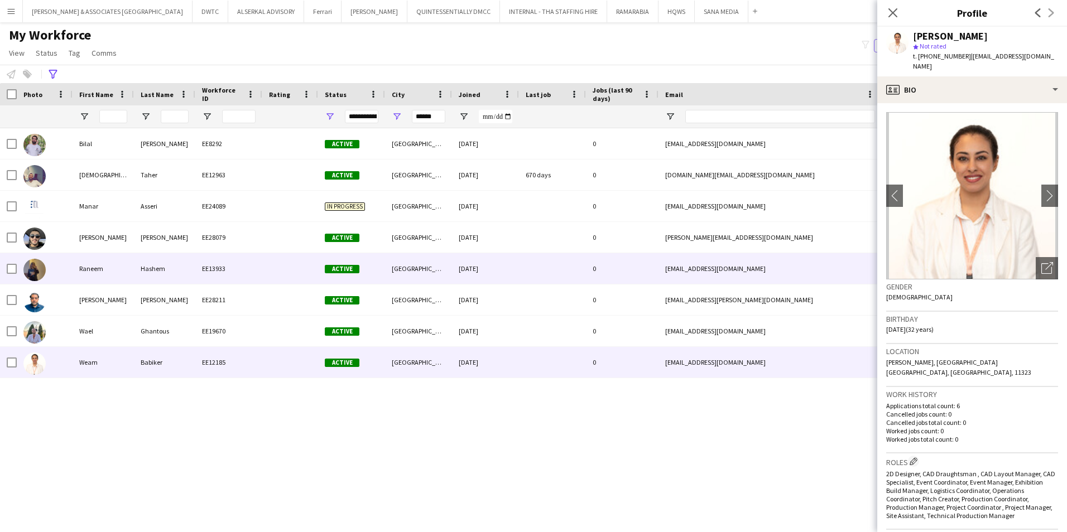
click at [104, 262] on div "Raneem" at bounding box center [103, 268] width 61 height 31
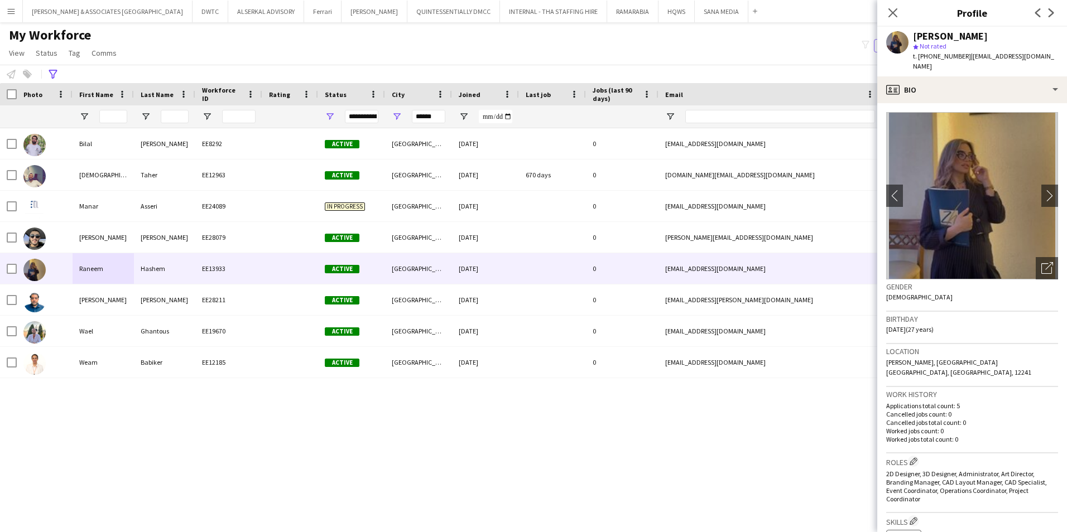
click at [544, 411] on div "[PERSON_NAME] EE8292 Active [GEOGRAPHIC_DATA] [DATE] 0 [EMAIL_ADDRESS][DOMAIN_N…" at bounding box center [516, 316] width 1033 height 376
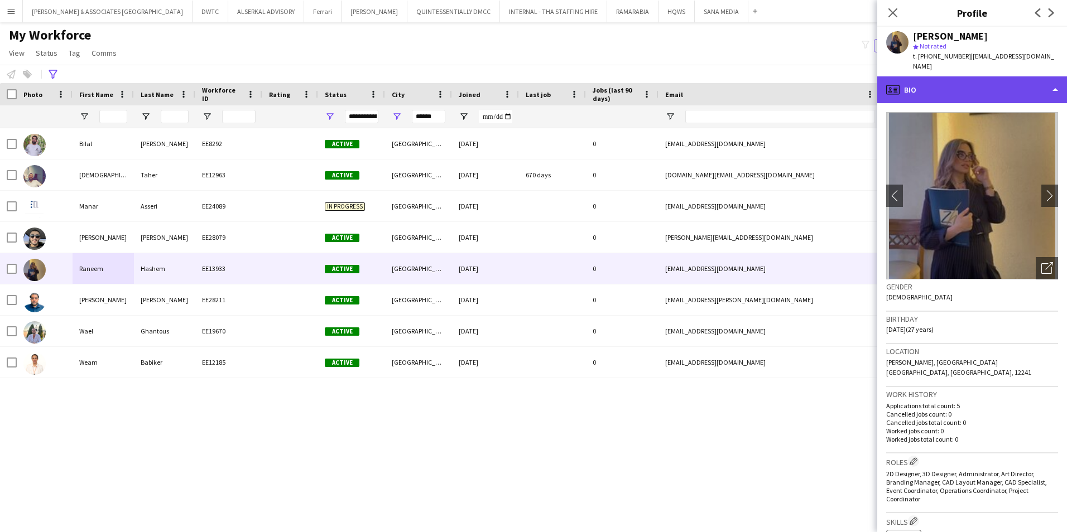
click at [844, 90] on div "profile Bio" at bounding box center [972, 89] width 190 height 27
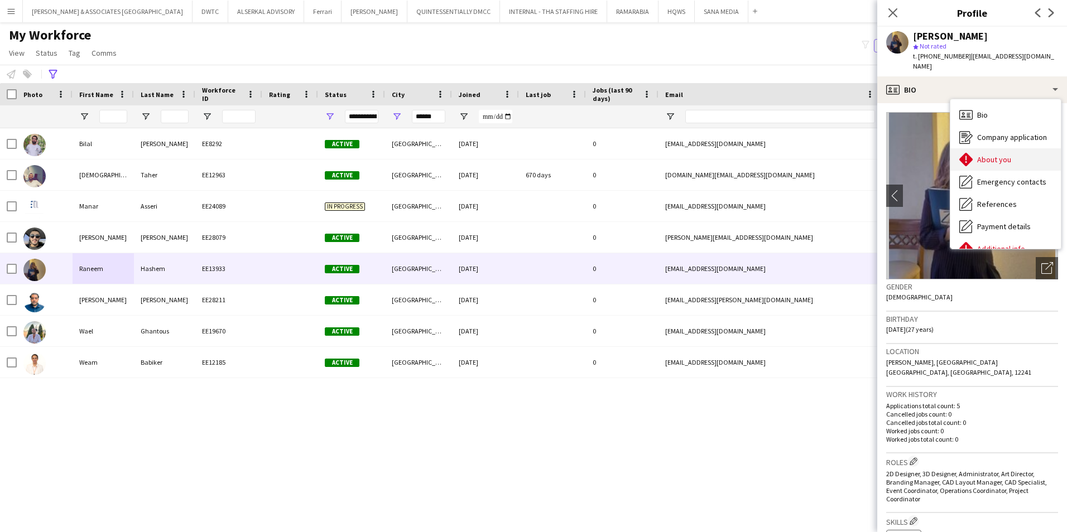
click at [844, 148] on div "About you About you" at bounding box center [1005, 159] width 110 height 22
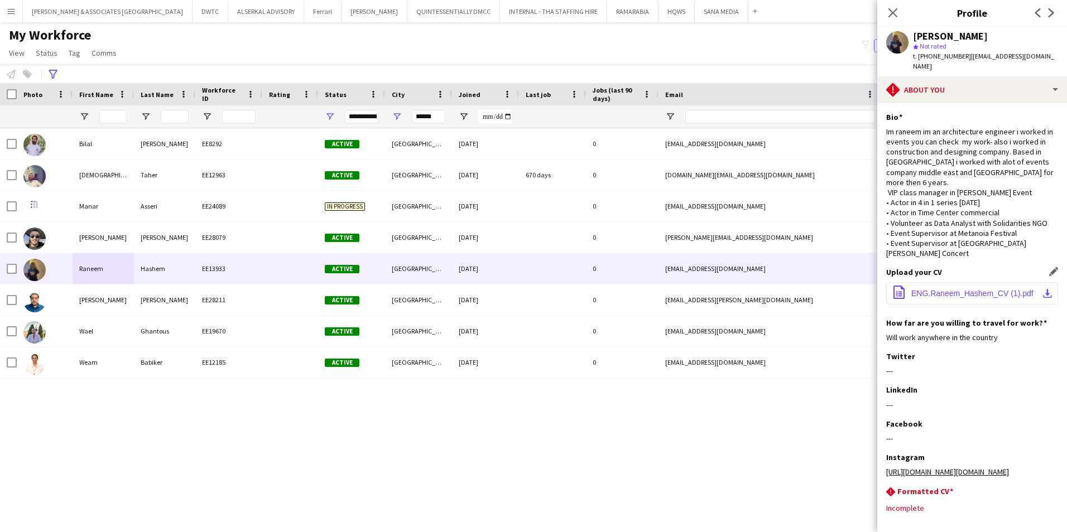
click at [844, 289] on span "ENG.Raneem_Hashem_CV (1).pdf" at bounding box center [972, 293] width 122 height 9
